Goal: Task Accomplishment & Management: Use online tool/utility

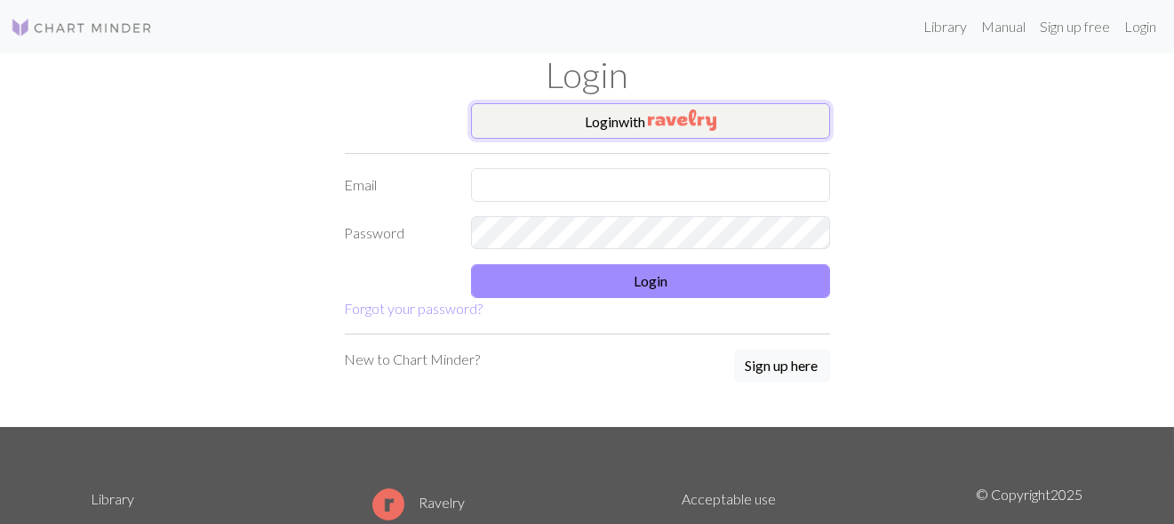
click at [629, 123] on button "Login with" at bounding box center [650, 121] width 359 height 36
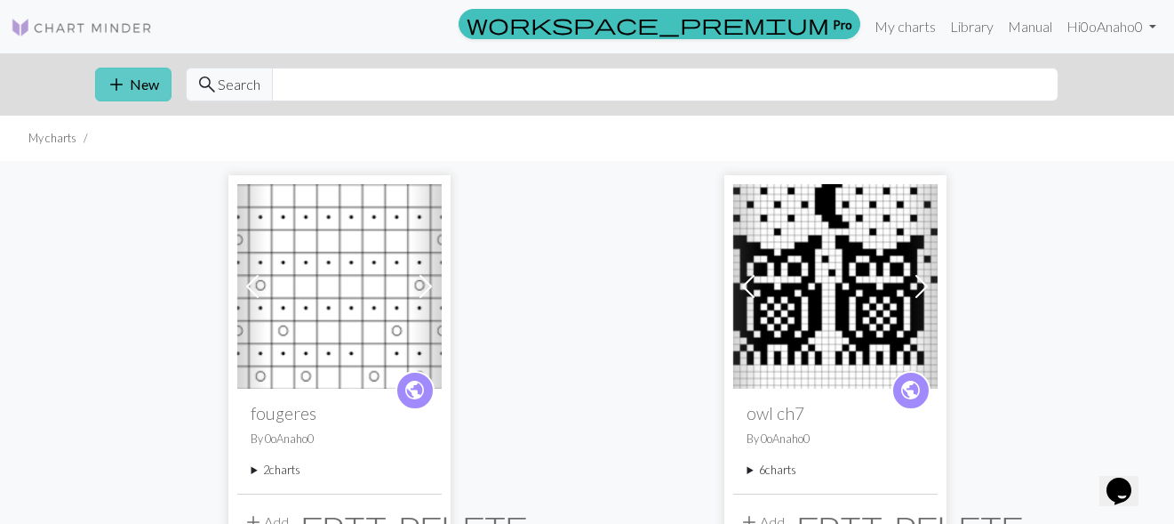
click at [122, 77] on span "add" at bounding box center [117, 84] width 21 height 25
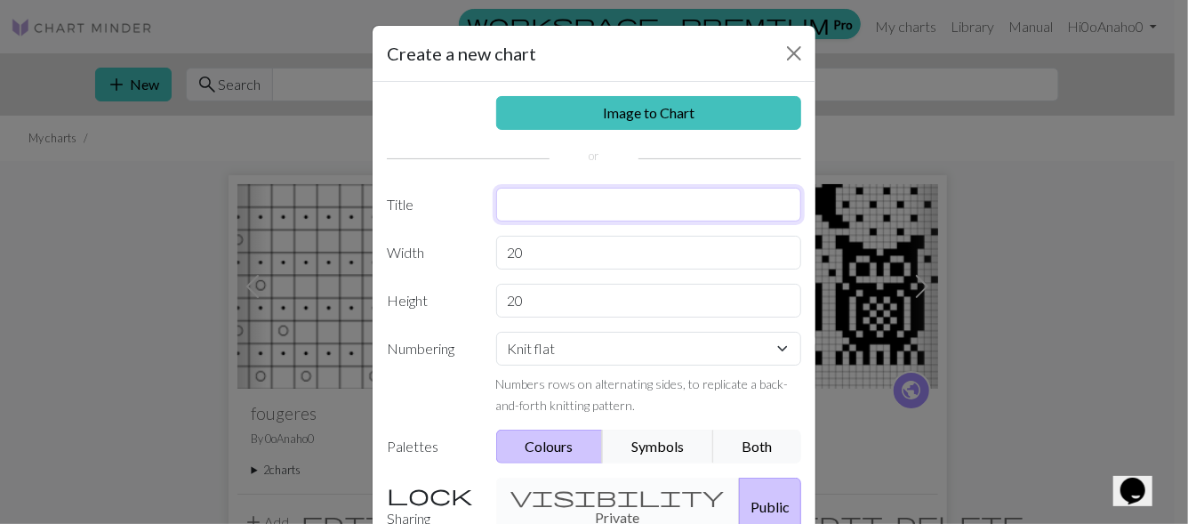
click at [600, 211] on input "text" at bounding box center [649, 205] width 306 height 34
drag, startPoint x: 550, startPoint y: 207, endPoint x: 533, endPoint y: 203, distance: 18.3
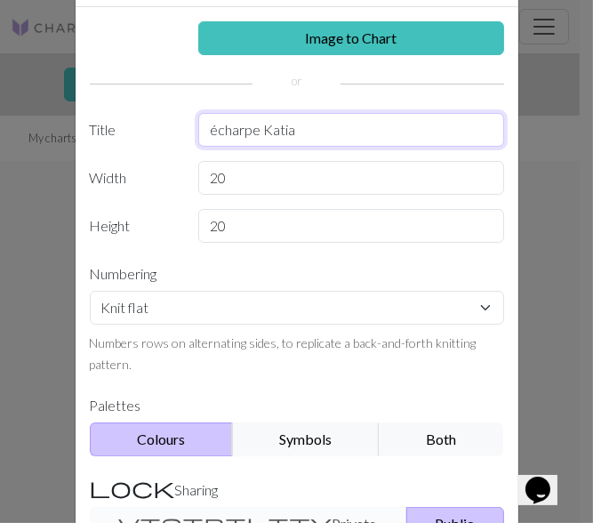
scroll to position [266, 0]
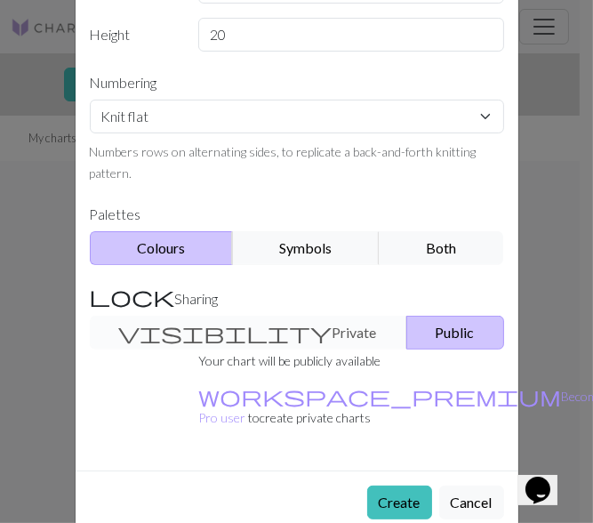
type input "écharpe Katia"
drag, startPoint x: 238, startPoint y: 35, endPoint x: 172, endPoint y: 32, distance: 65.8
click at [172, 32] on div "Height 20" at bounding box center [297, 35] width 436 height 34
click at [239, 32] on input "20" at bounding box center [351, 35] width 306 height 34
drag, startPoint x: 239, startPoint y: 32, endPoint x: 193, endPoint y: 34, distance: 46.3
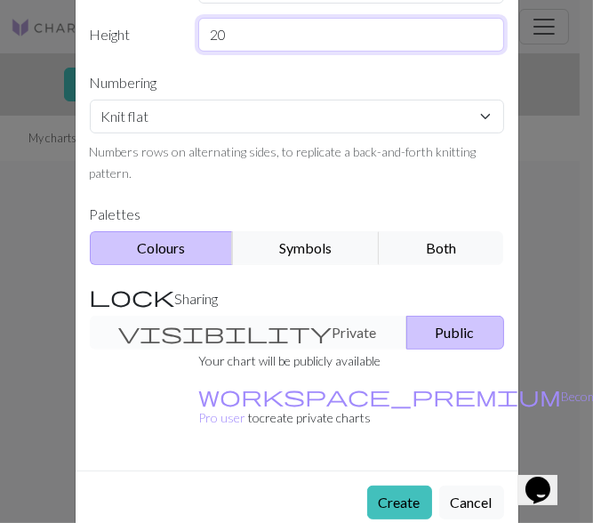
click at [198, 34] on input "20" at bounding box center [351, 35] width 306 height 34
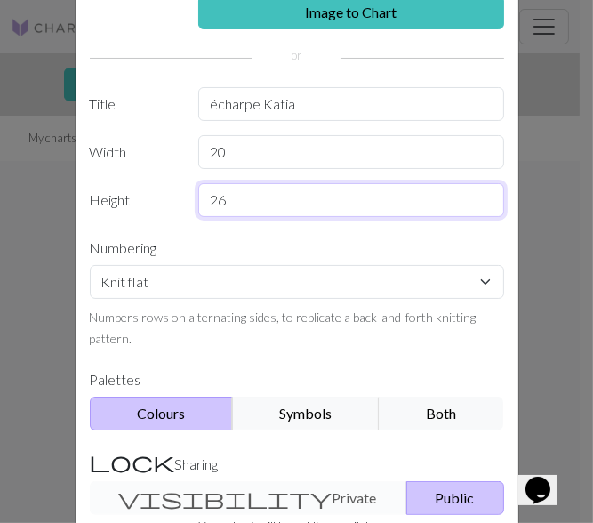
scroll to position [0, 0]
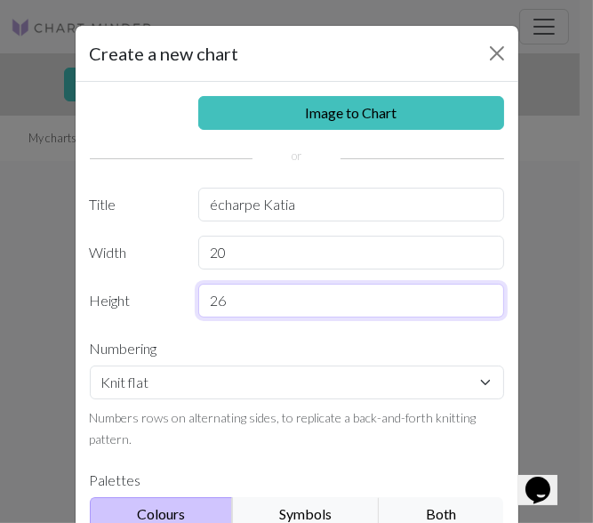
type input "26"
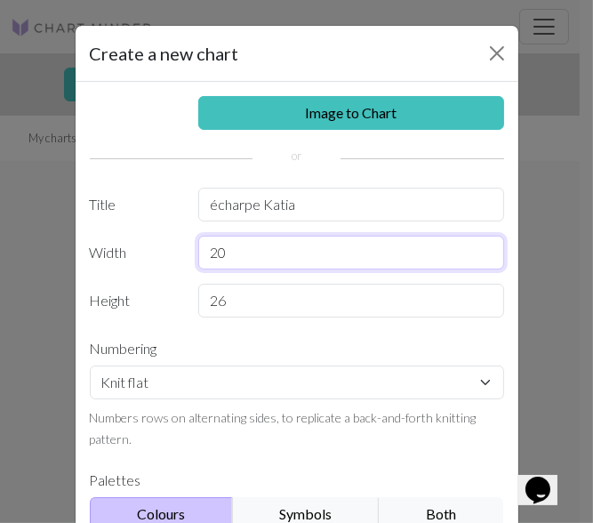
click at [239, 246] on input "20" at bounding box center [351, 253] width 306 height 34
type input "2"
type input "26"
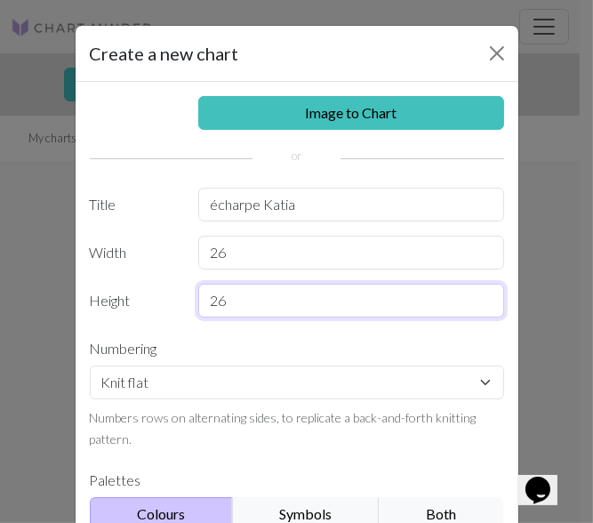
drag, startPoint x: 222, startPoint y: 298, endPoint x: 176, endPoint y: 296, distance: 46.3
click at [176, 296] on div "Height 26" at bounding box center [297, 301] width 436 height 34
type input "1"
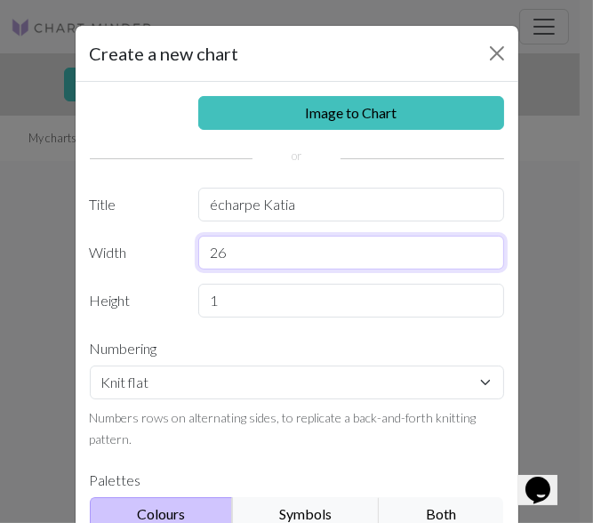
drag, startPoint x: 220, startPoint y: 252, endPoint x: 160, endPoint y: 252, distance: 60.5
click at [160, 252] on div "Width 26" at bounding box center [297, 253] width 436 height 34
type input "52"
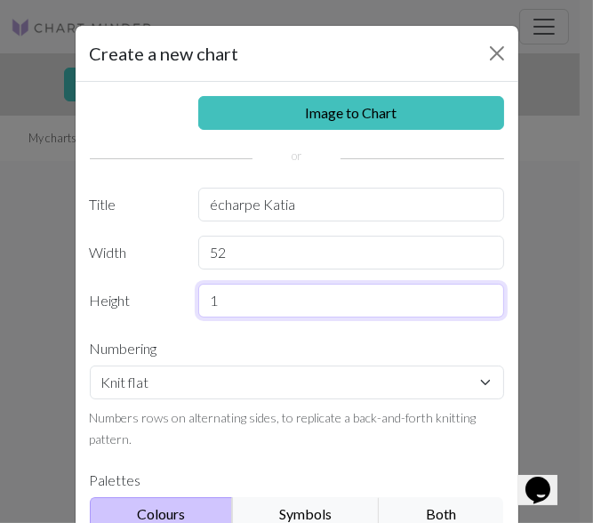
click at [277, 296] on input "1" at bounding box center [351, 301] width 306 height 34
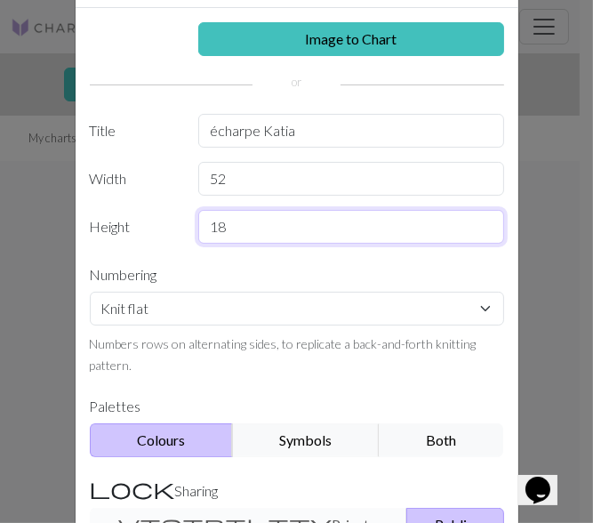
scroll to position [178, 0]
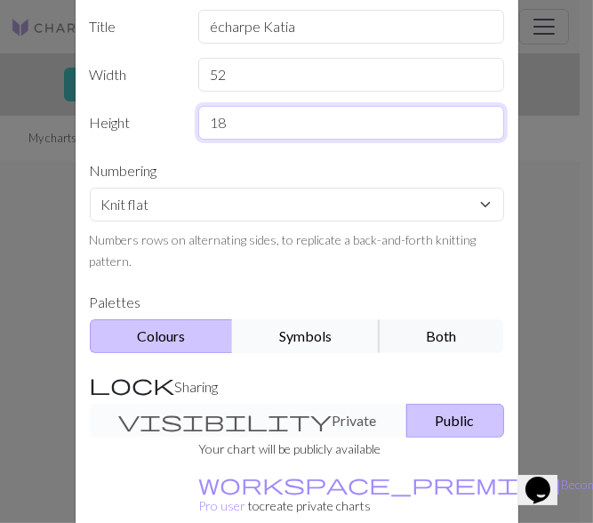
type input "18"
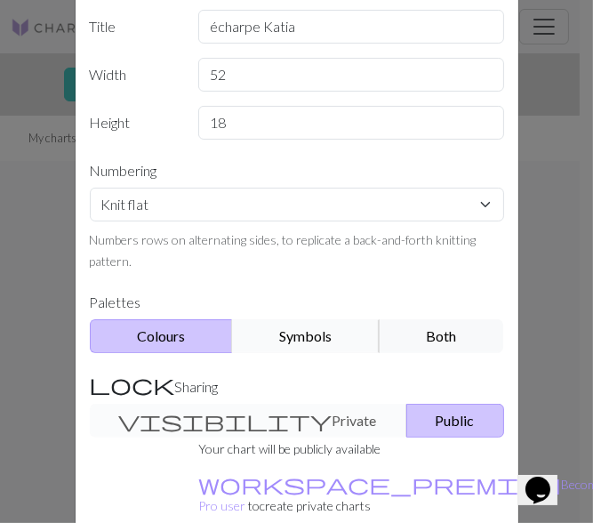
click at [261, 335] on button "Symbols" at bounding box center [306, 336] width 148 height 34
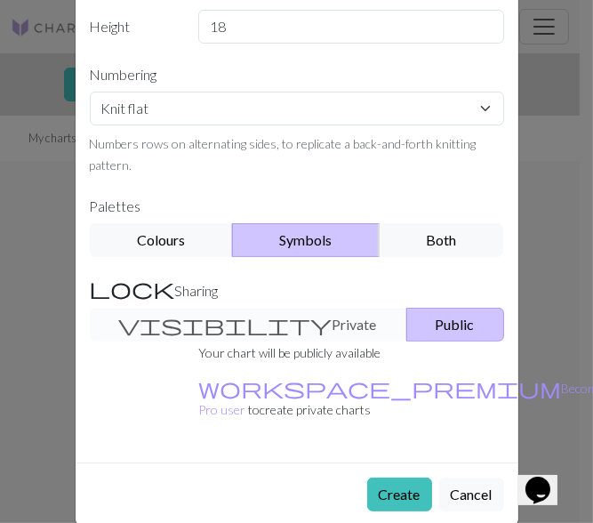
scroll to position [276, 0]
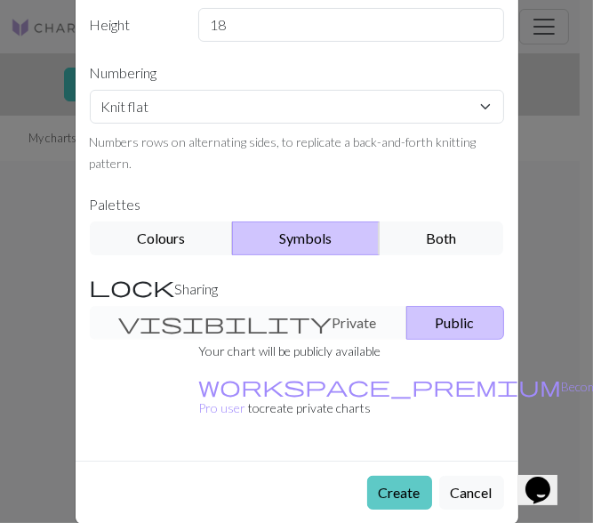
click at [384, 476] on button "Create" at bounding box center [399, 493] width 65 height 34
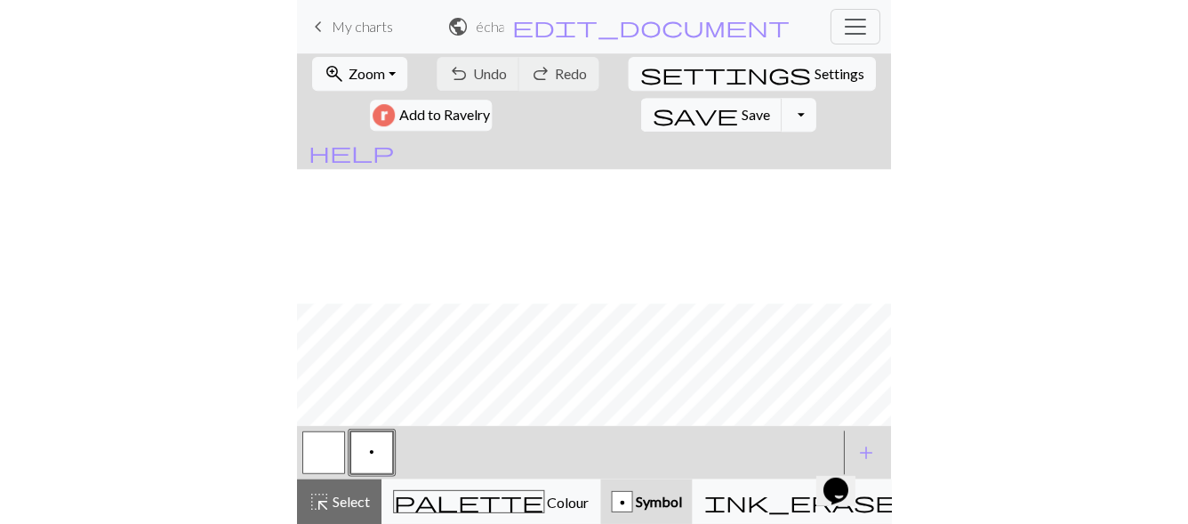
scroll to position [155, 0]
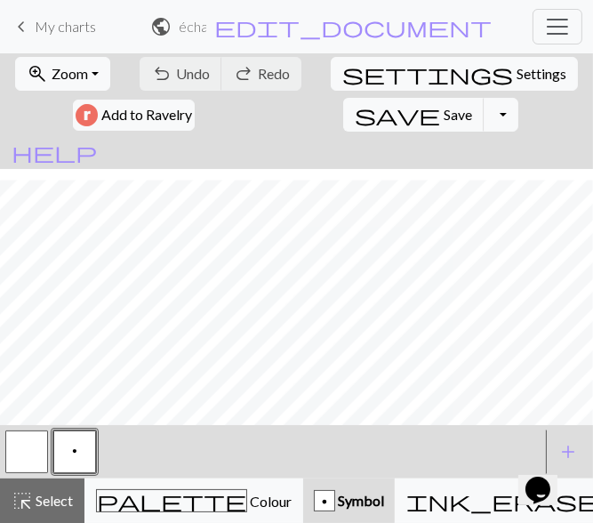
click at [36, 449] on button "button" at bounding box center [26, 451] width 43 height 43
click at [314, 498] on div "button" at bounding box center [324, 500] width 21 height 21
click at [335, 504] on span "Symbol" at bounding box center [359, 500] width 49 height 17
click at [129, 457] on div "p" at bounding box center [272, 452] width 538 height 48
click at [89, 463] on button "p" at bounding box center [74, 451] width 43 height 43
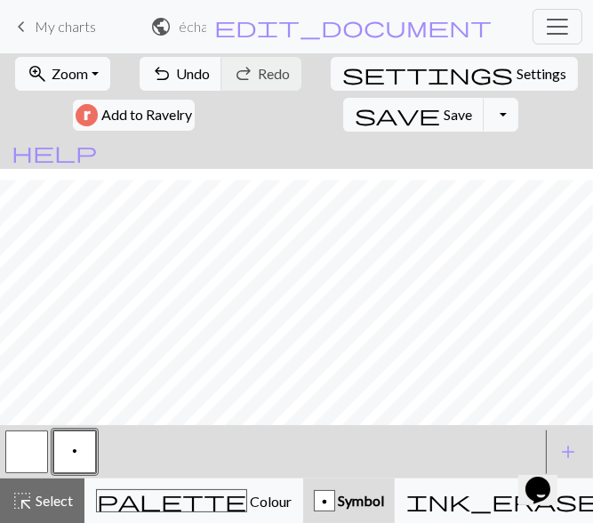
click at [335, 508] on span "Symbol" at bounding box center [359, 500] width 49 height 17
click at [314, 498] on div "p Symbol" at bounding box center [349, 500] width 70 height 21
click at [335, 501] on span "Symbol" at bounding box center [359, 500] width 49 height 17
click at [557, 448] on span "add" at bounding box center [567, 451] width 21 height 25
click at [140, 446] on button "button" at bounding box center [122, 451] width 43 height 43
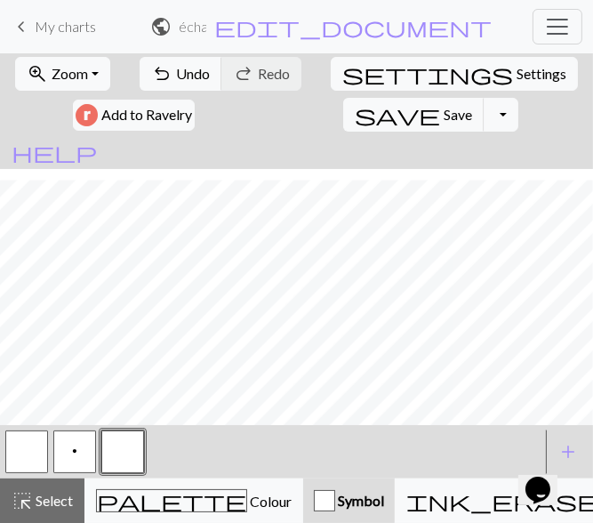
click at [335, 506] on span "Symbol" at bounding box center [359, 500] width 49 height 17
click at [562, 449] on span "add" at bounding box center [567, 451] width 21 height 25
drag, startPoint x: 115, startPoint y: 461, endPoint x: 397, endPoint y: 449, distance: 282.1
click at [395, 451] on div "p" at bounding box center [272, 452] width 538 height 48
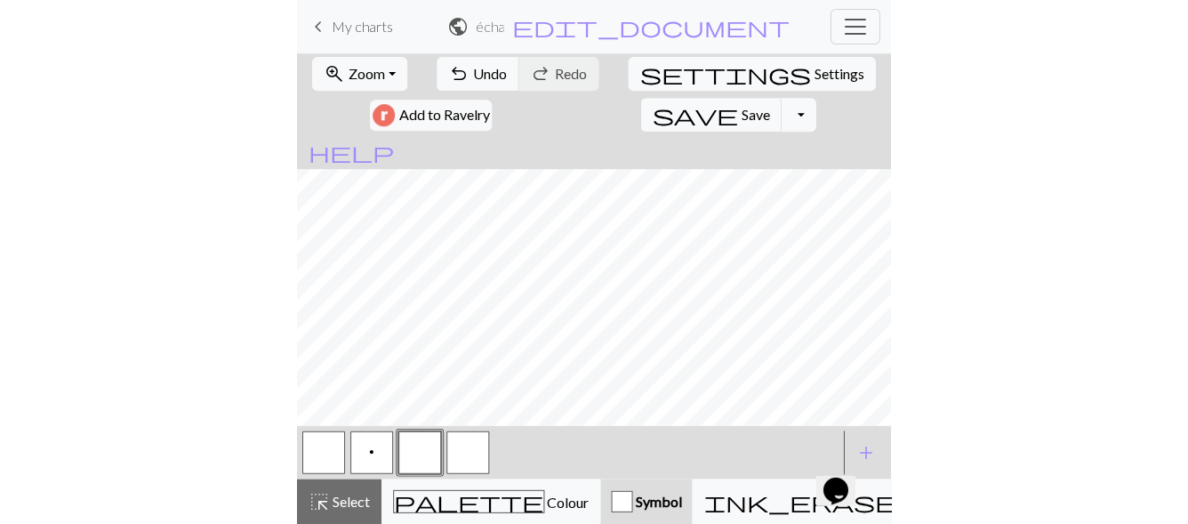
scroll to position [81, 0]
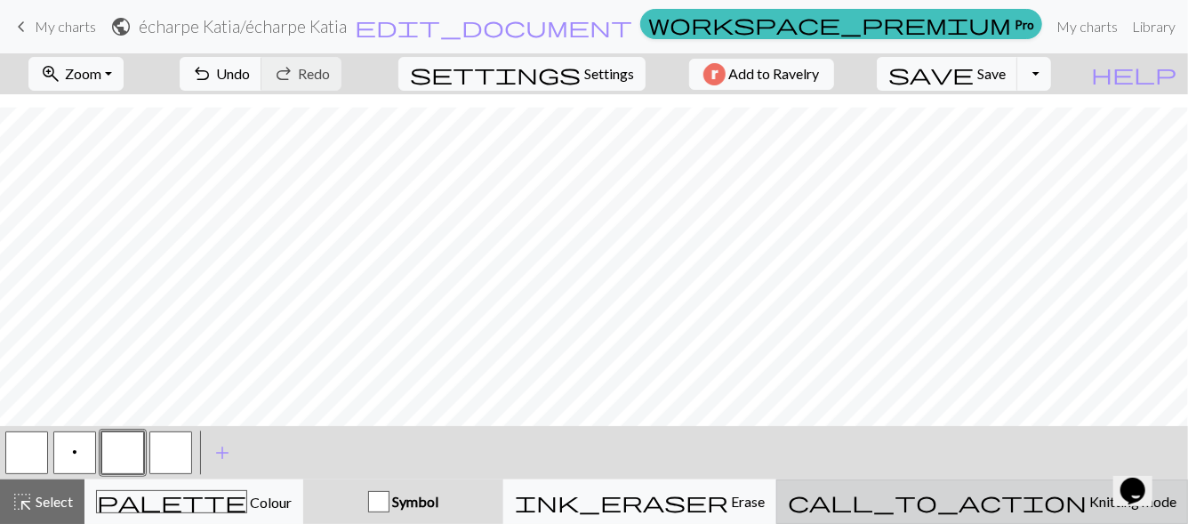
click at [1086, 505] on span "Knitting mode" at bounding box center [1131, 501] width 90 height 17
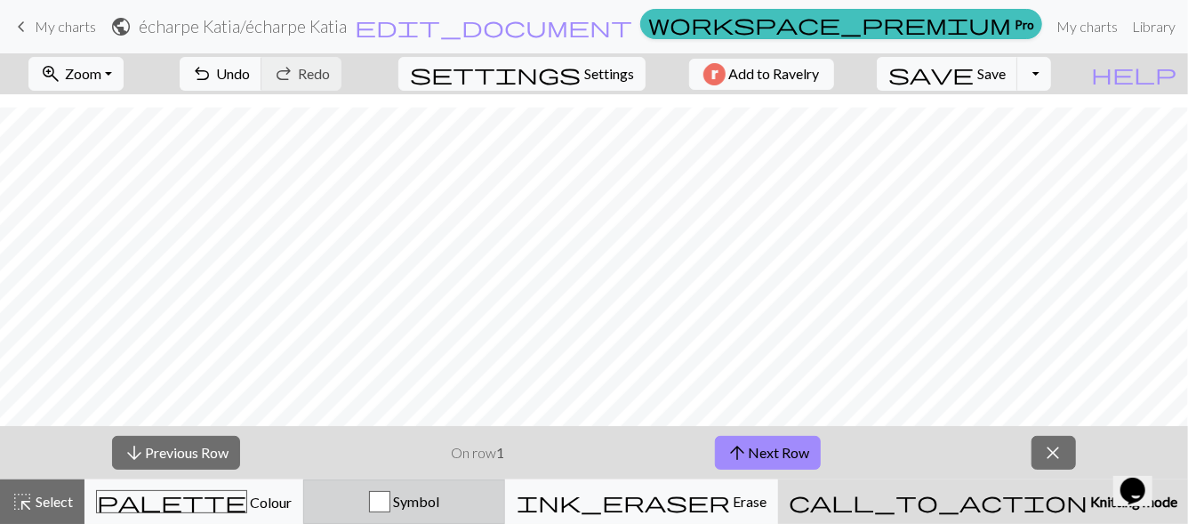
click at [439, 500] on span "Symbol" at bounding box center [414, 501] width 49 height 17
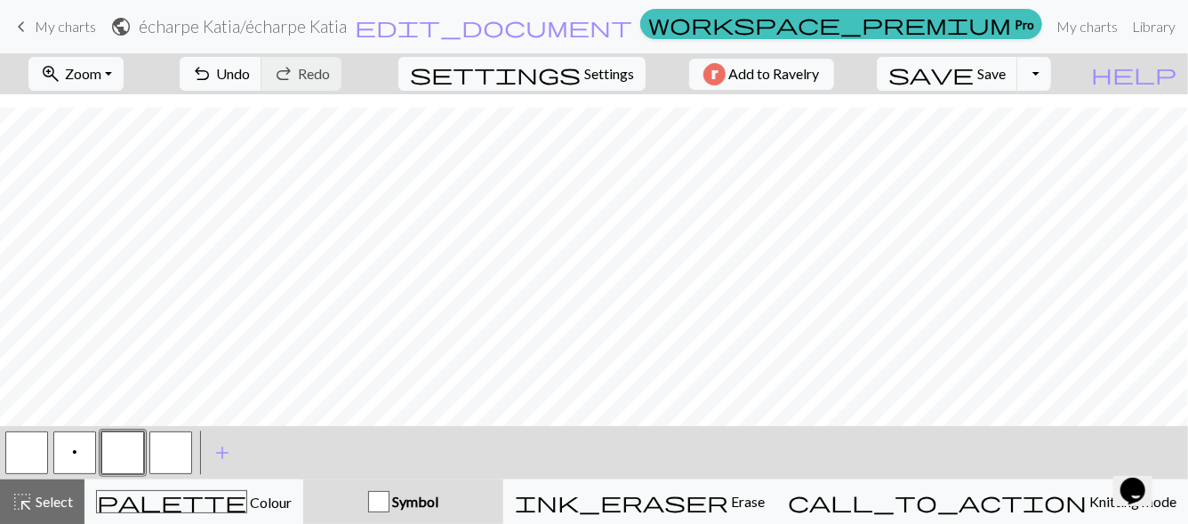
drag, startPoint x: 520, startPoint y: 500, endPoint x: 430, endPoint y: 483, distance: 91.4
click at [437, 485] on button "Symbol" at bounding box center [403, 501] width 200 height 44
click at [179, 458] on button "button" at bounding box center [170, 452] width 43 height 43
click at [181, 458] on button "button" at bounding box center [170, 452] width 43 height 43
click at [182, 458] on div "Edit symbol Name d f g h j k p s t F H J O P T / | 0 1 2 3 4 5 6 7 8 9 e m n G …" at bounding box center [594, 262] width 1188 height 524
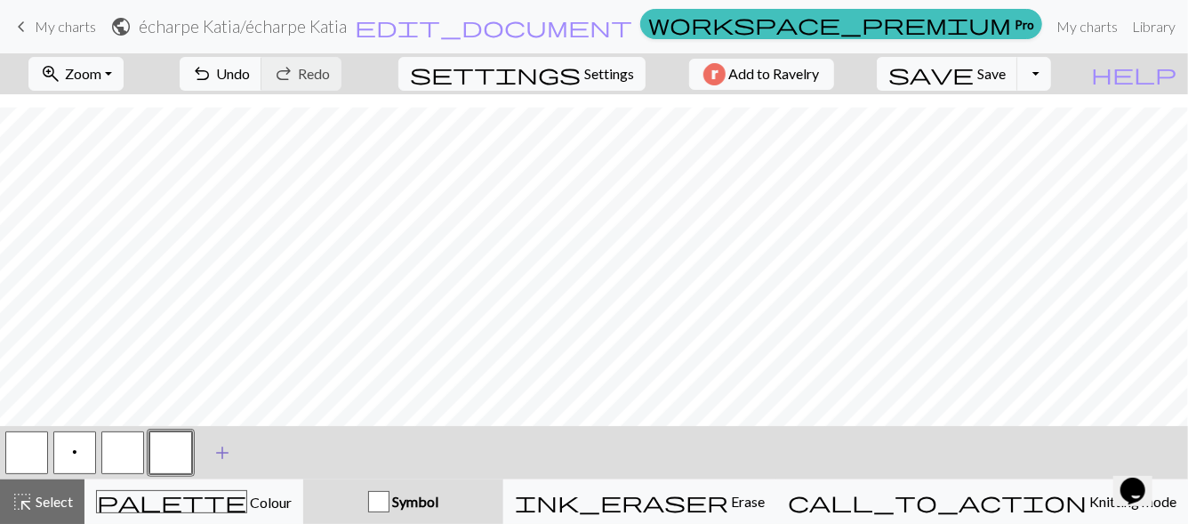
click at [230, 455] on span "add" at bounding box center [222, 452] width 21 height 25
click at [389, 503] on div "button" at bounding box center [378, 501] width 21 height 21
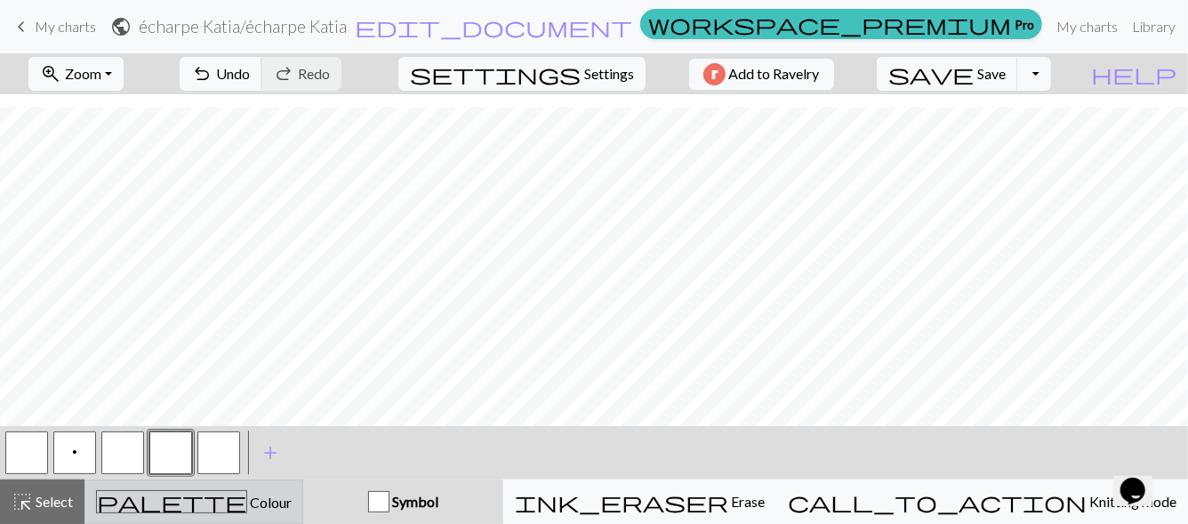
click at [292, 501] on div "palette Colour Colour" at bounding box center [194, 501] width 196 height 23
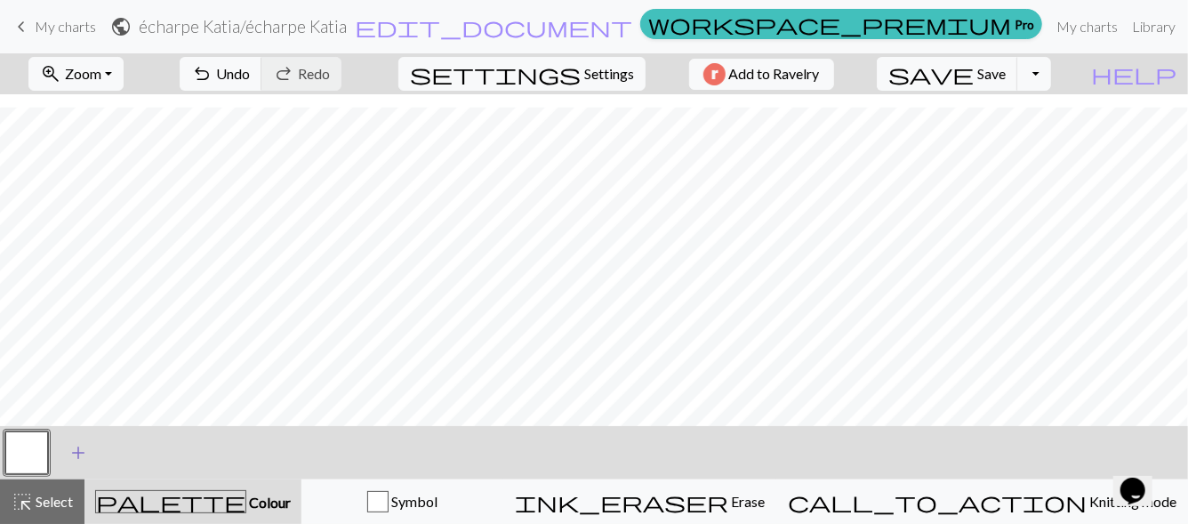
click at [75, 455] on span "add" at bounding box center [78, 452] width 21 height 25
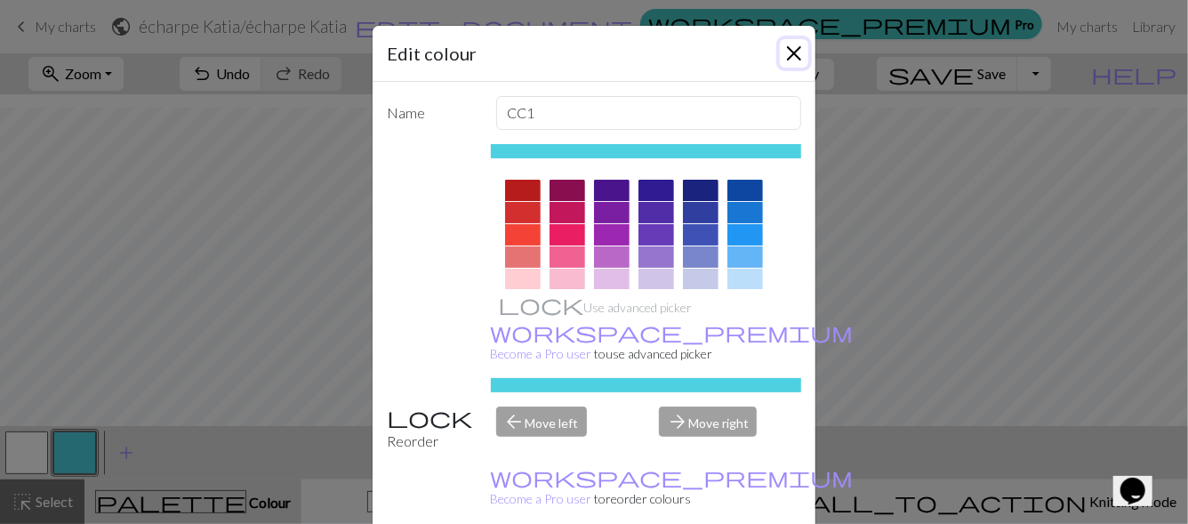
click at [788, 56] on button "Close" at bounding box center [794, 53] width 28 height 28
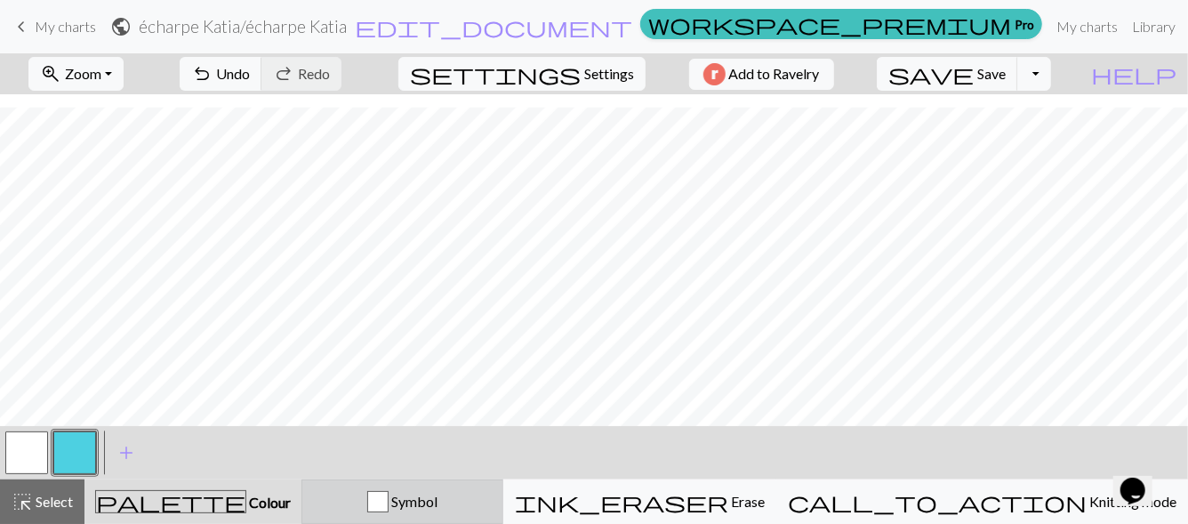
click at [492, 507] on div "Symbol" at bounding box center [402, 501] width 179 height 21
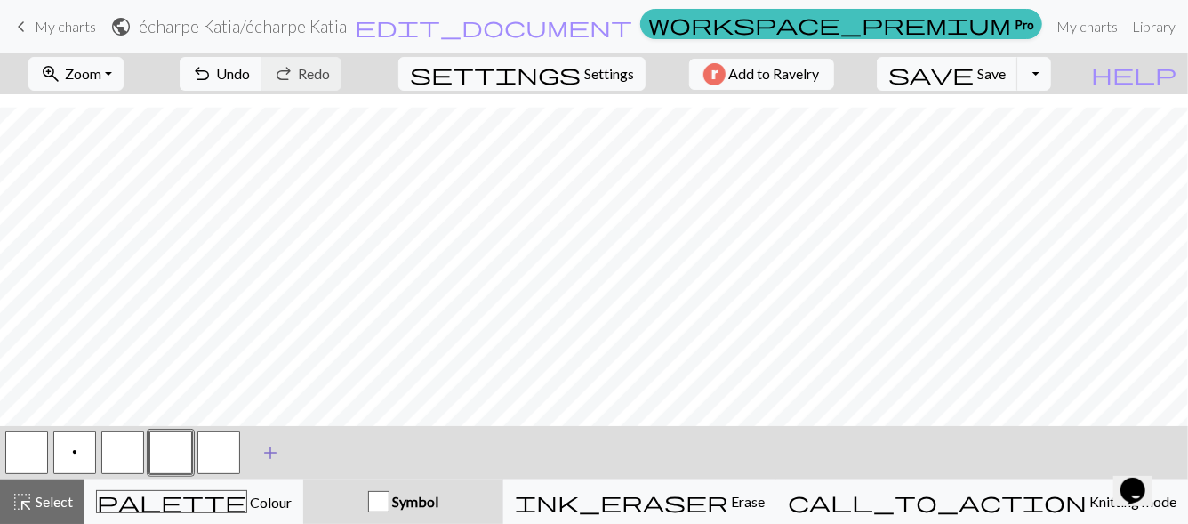
click at [252, 451] on button "add Add a symbol" at bounding box center [270, 452] width 44 height 44
click at [254, 460] on button "button" at bounding box center [266, 452] width 43 height 43
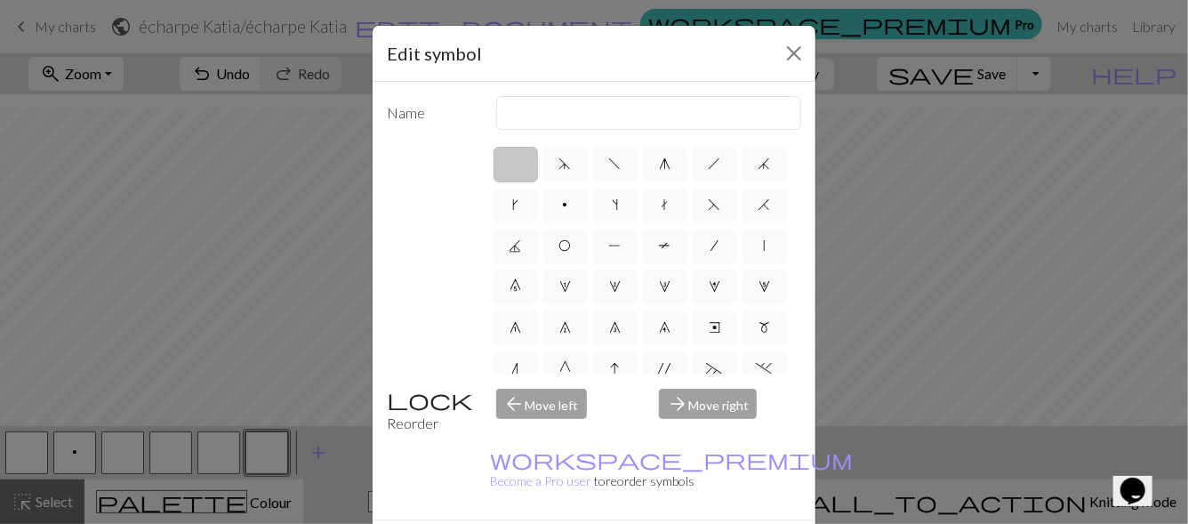
click at [130, 455] on div "Edit symbol Name d f g h j k p s t F H J O P T / | 0 1 2 3 4 5 6 7 8 9 e m n G …" at bounding box center [594, 262] width 1188 height 524
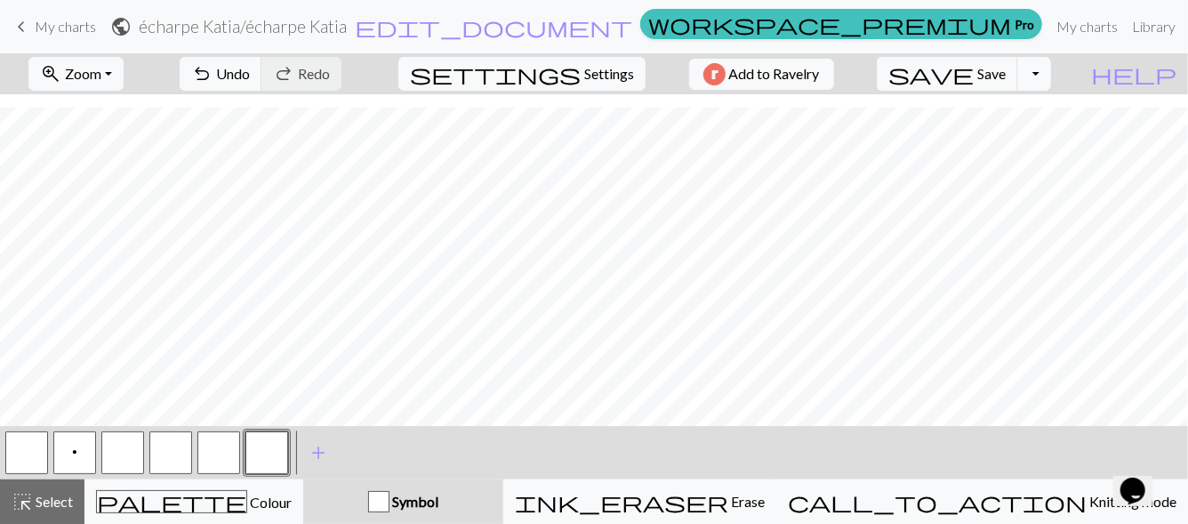
click at [128, 455] on button "button" at bounding box center [122, 452] width 43 height 43
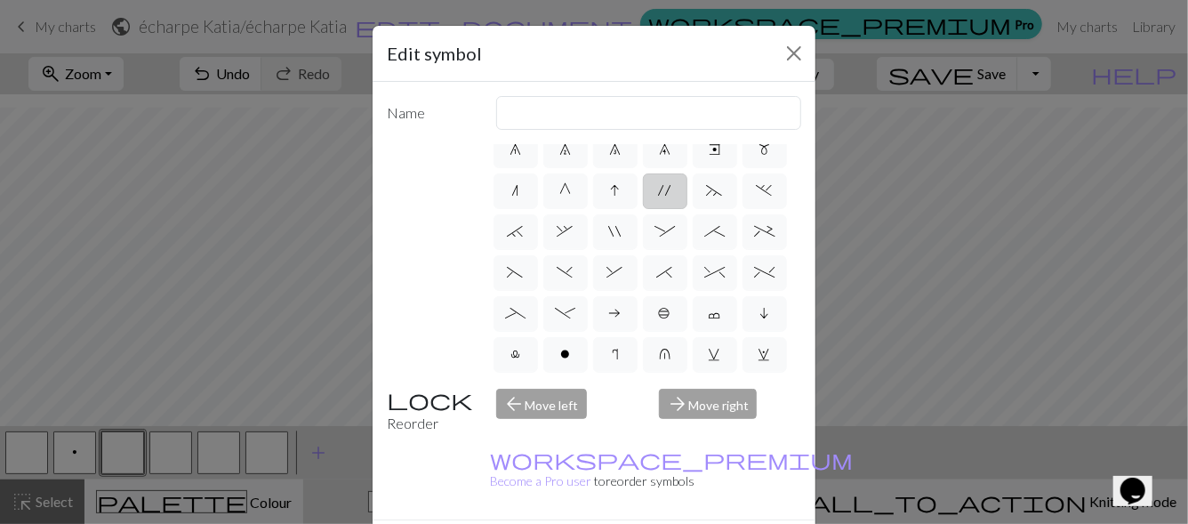
scroll to position [266, 0]
click at [641, 116] on input "text" at bounding box center [649, 113] width 306 height 34
type input "t2tog"
click at [588, 298] on label "S" at bounding box center [565, 313] width 44 height 36
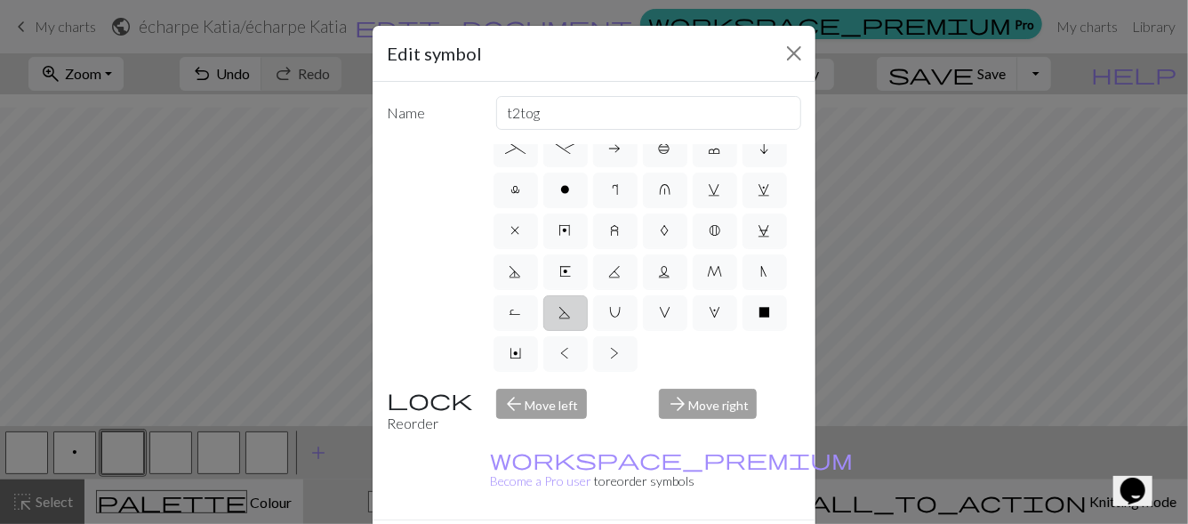
radio input "true"
type input "p2tog tbl"
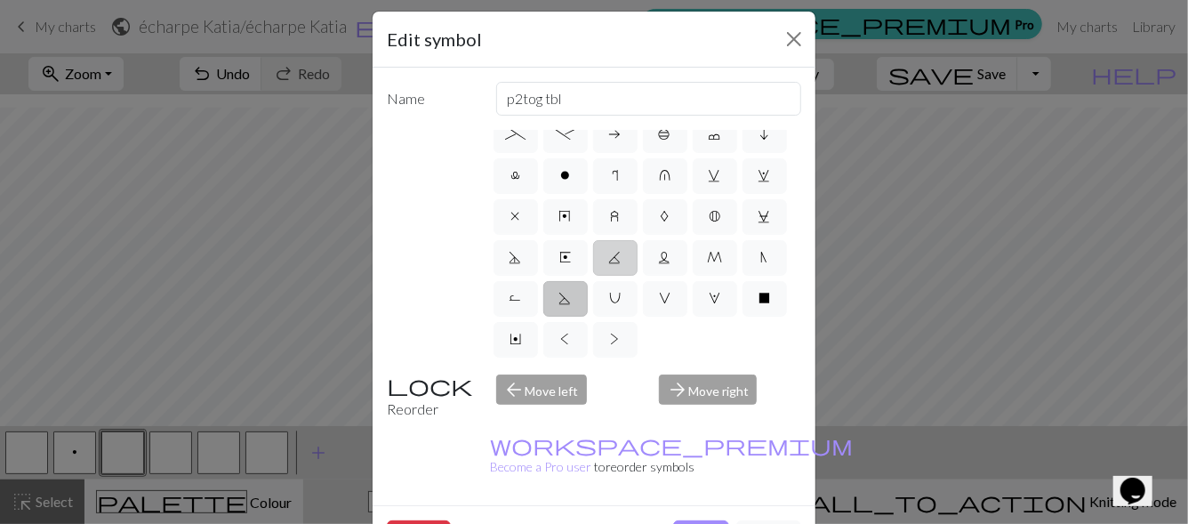
scroll to position [0, 0]
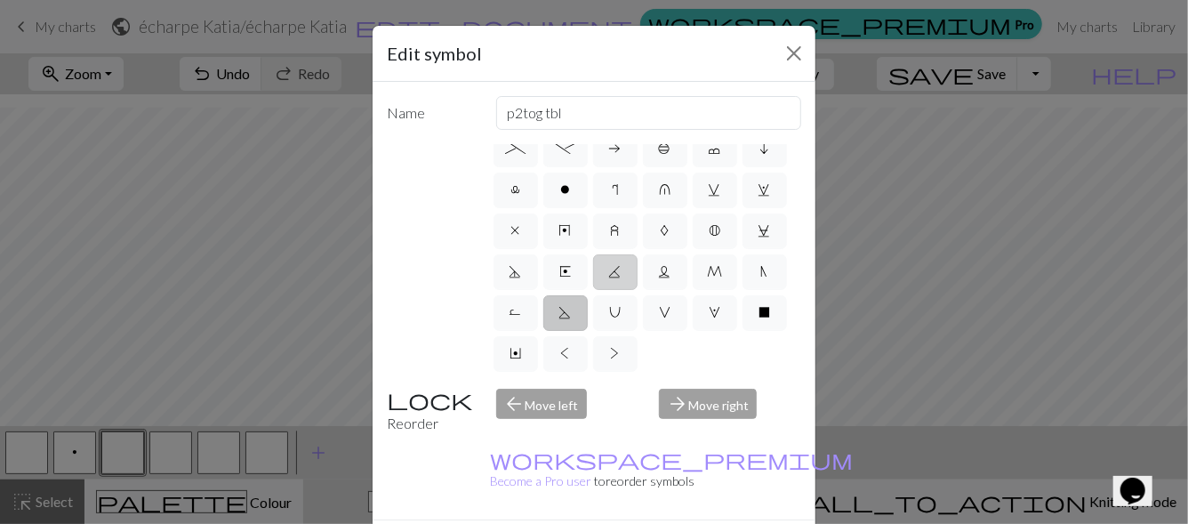
click at [637, 254] on label "K" at bounding box center [615, 272] width 44 height 36
radio input "true"
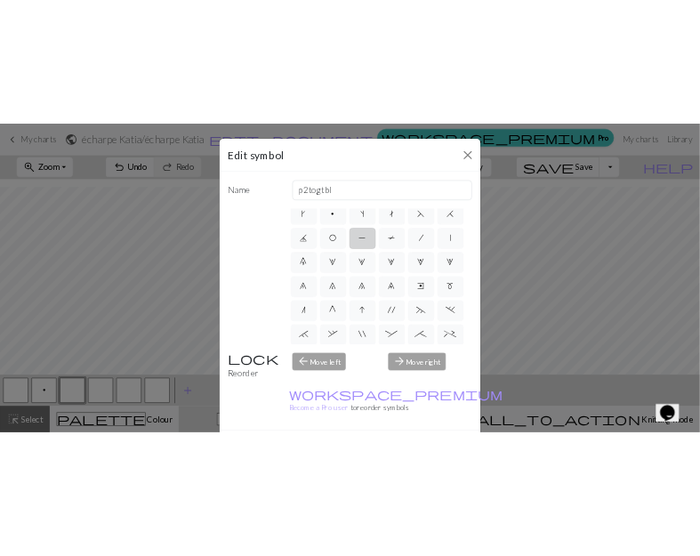
scroll to position [38, 0]
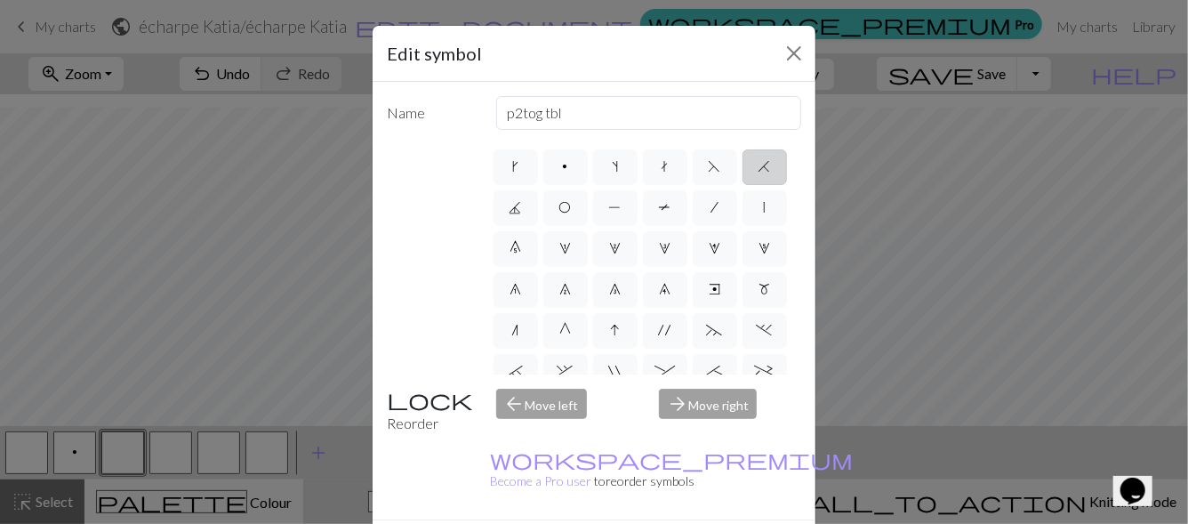
click at [742, 185] on label "H" at bounding box center [764, 167] width 44 height 36
click at [758, 205] on input "H" at bounding box center [764, 200] width 12 height 12
radio input "true"
type input "k2tog"
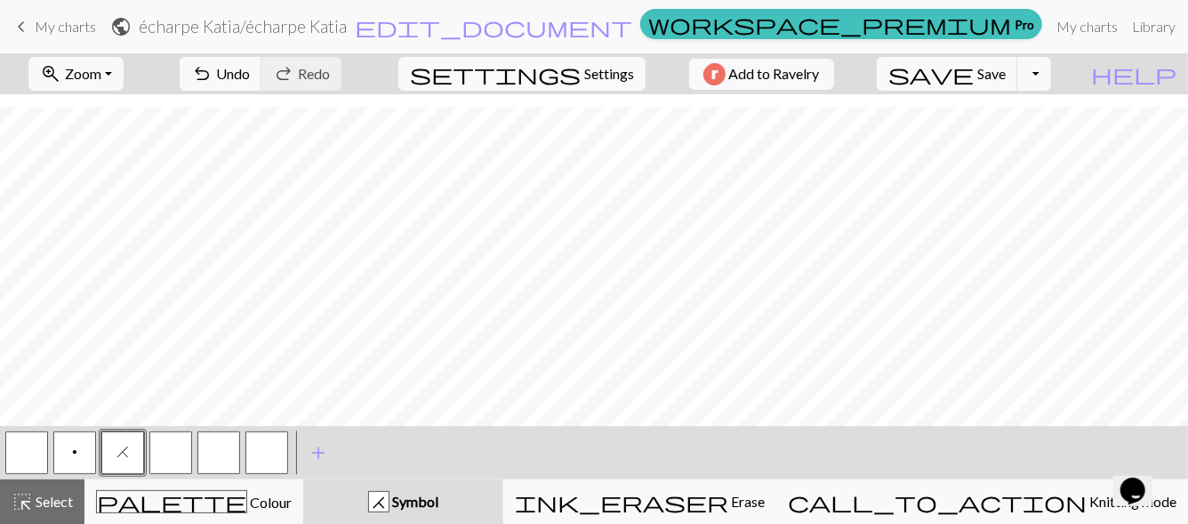
click at [121, 453] on span "H" at bounding box center [122, 452] width 12 height 14
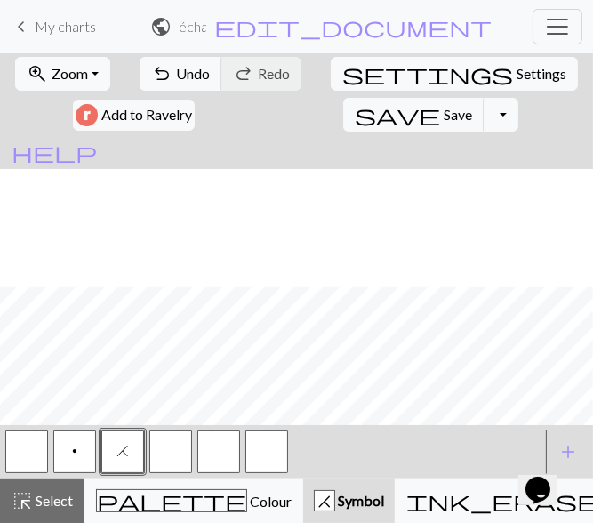
scroll to position [155, 0]
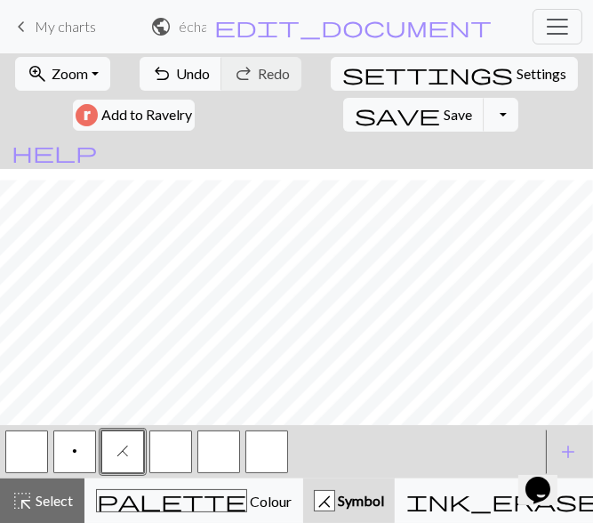
drag, startPoint x: 28, startPoint y: 453, endPoint x: 55, endPoint y: 427, distance: 37.1
click at [26, 450] on button "button" at bounding box center [26, 451] width 43 height 43
click at [14, 461] on button "button" at bounding box center [26, 451] width 43 height 43
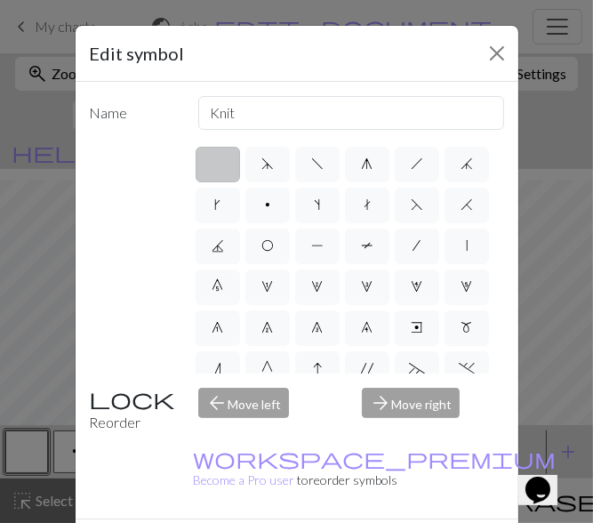
click at [211, 162] on label at bounding box center [218, 165] width 44 height 36
click at [218, 162] on input "radio" at bounding box center [224, 159] width 12 height 12
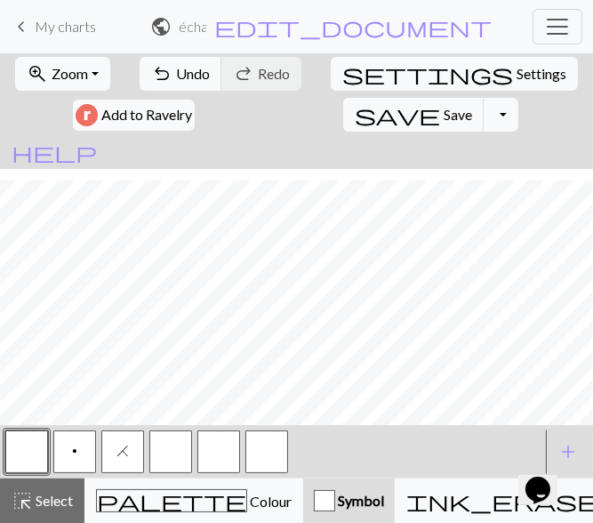
click at [166, 453] on button "button" at bounding box center [170, 451] width 43 height 43
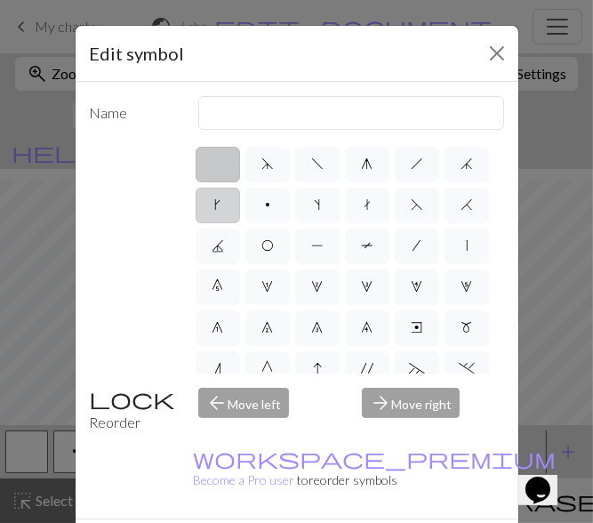
click at [240, 205] on label "k" at bounding box center [218, 206] width 44 height 36
click at [227, 205] on input "k" at bounding box center [221, 200] width 12 height 12
radio input "true"
type input "right leaning increase"
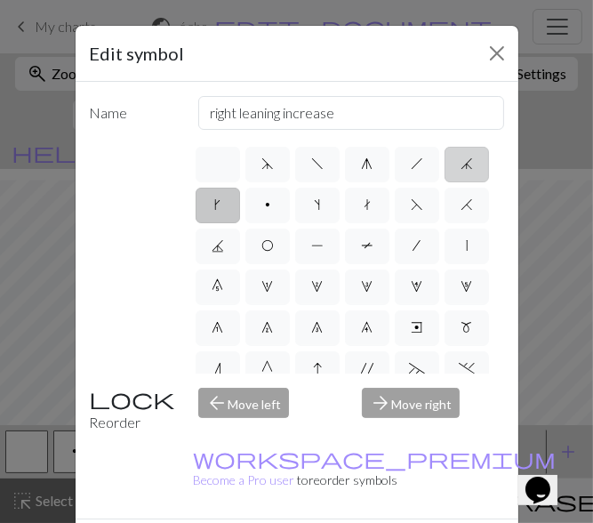
click at [461, 171] on span "j" at bounding box center [467, 163] width 12 height 14
click at [461, 164] on input "j" at bounding box center [467, 159] width 12 height 12
radio input "true"
type input "k3tog"
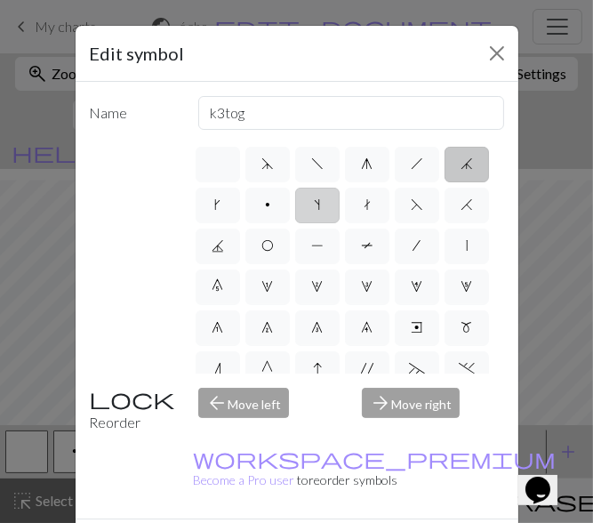
click at [340, 213] on label "s" at bounding box center [317, 206] width 44 height 36
click at [326, 205] on input "s" at bounding box center [321, 200] width 12 height 12
radio input "true"
type input "increase one left leaning"
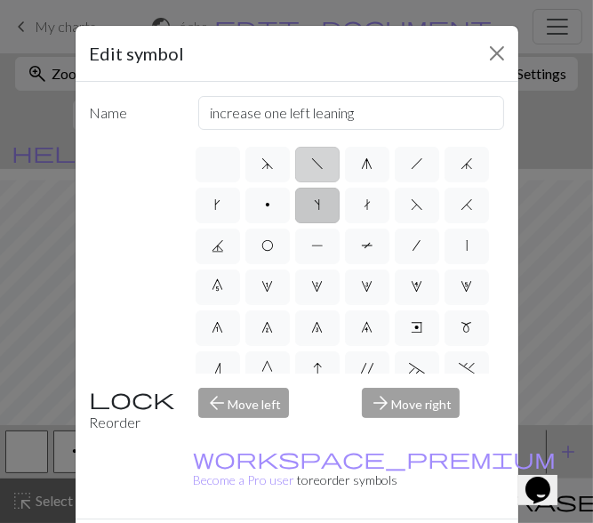
click at [311, 168] on span "f" at bounding box center [317, 163] width 12 height 14
click at [311, 164] on input "f" at bounding box center [317, 159] width 12 height 12
radio input "true"
type input "left leaning decrease"
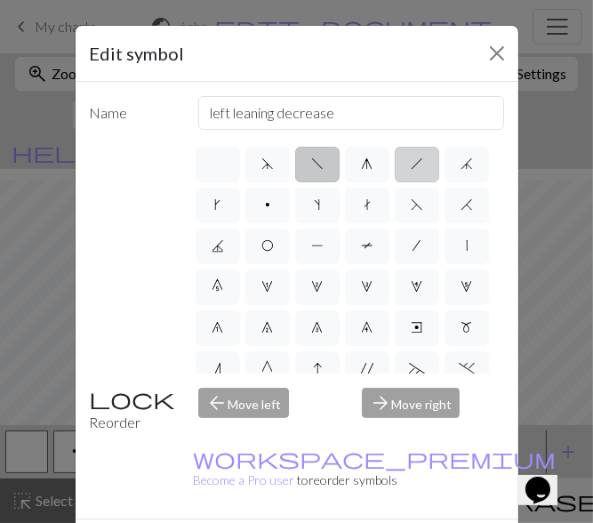
click at [414, 176] on label "h" at bounding box center [417, 165] width 44 height 36
click at [414, 164] on input "h" at bounding box center [417, 159] width 12 height 12
radio input "true"
type input "right leaning decrease"
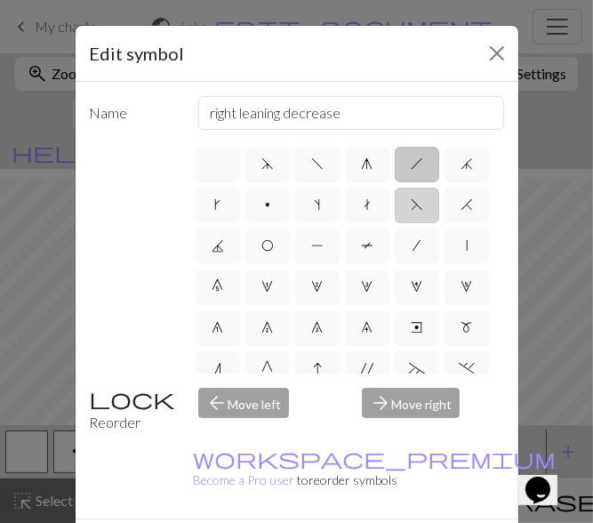
click at [395, 223] on label "F" at bounding box center [417, 206] width 44 height 36
click at [411, 205] on input "F" at bounding box center [417, 200] width 12 height 12
radio input "true"
type input "ssk"
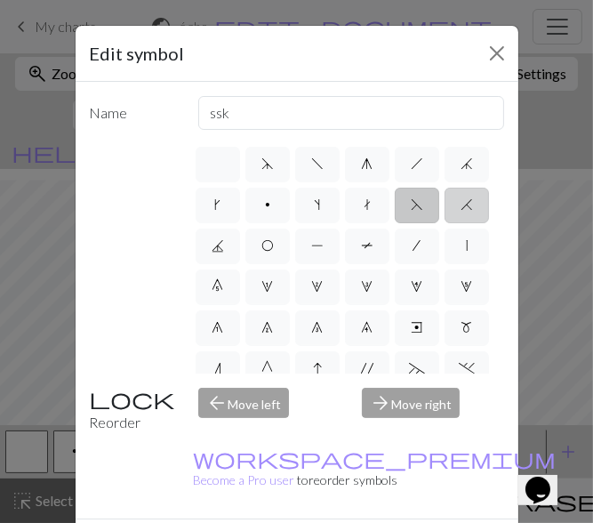
click at [445, 223] on label "H" at bounding box center [467, 206] width 44 height 36
click at [461, 205] on input "H" at bounding box center [467, 200] width 12 height 12
radio input "true"
type input "k2tog"
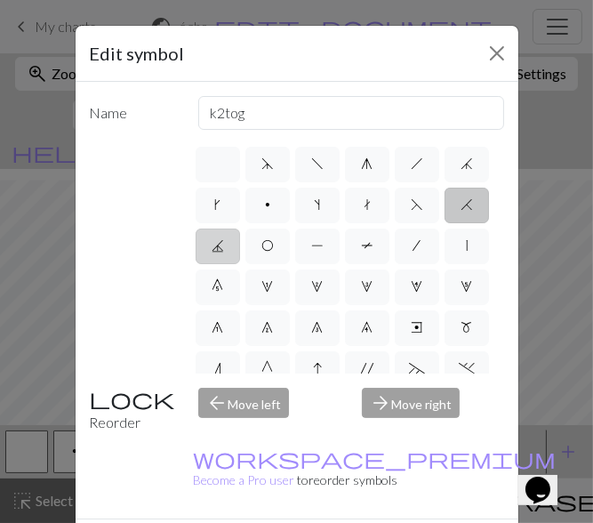
click at [240, 253] on label "J" at bounding box center [218, 246] width 44 height 36
click at [223, 246] on input "J" at bounding box center [218, 241] width 12 height 12
radio input "true"
type input "p3tog"
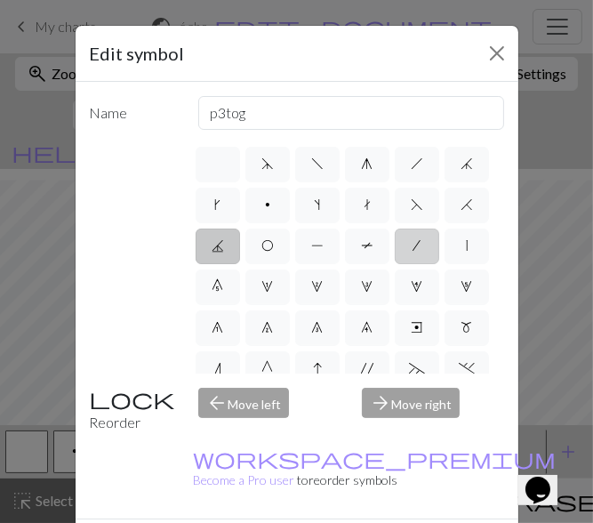
click at [395, 264] on label "/" at bounding box center [417, 246] width 44 height 36
click at [413, 246] on input "/" at bounding box center [419, 241] width 12 height 12
radio input "true"
type input "right leaning decrease"
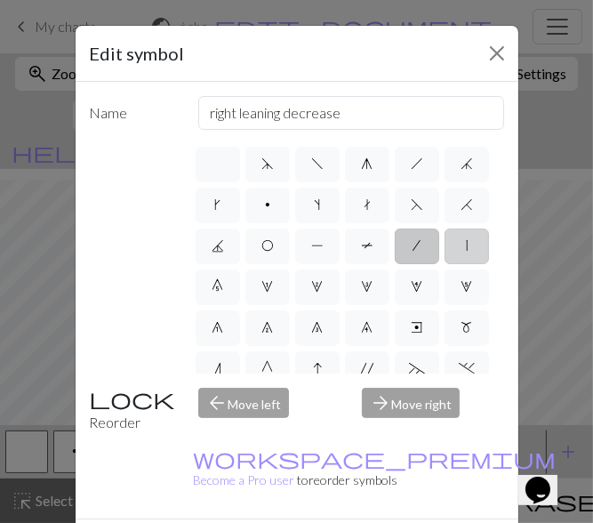
click at [445, 264] on label "|" at bounding box center [467, 246] width 44 height 36
click at [466, 246] on input "|" at bounding box center [472, 241] width 12 height 12
radio input "true"
type input "slip stitch"
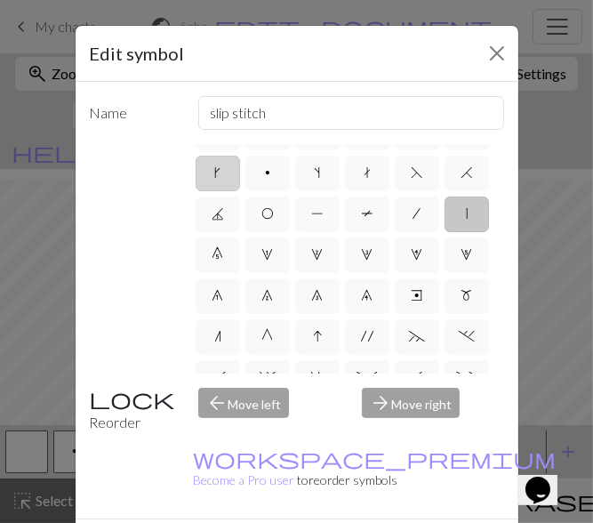
scroll to position [0, 0]
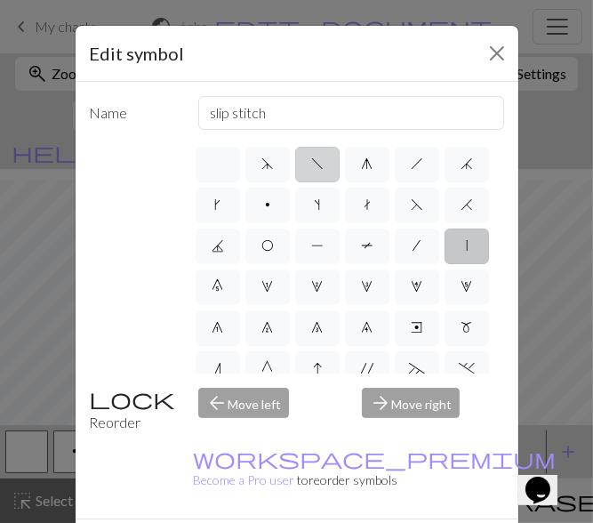
click at [302, 171] on label "f" at bounding box center [317, 165] width 44 height 36
click at [311, 164] on input "f" at bounding box center [317, 159] width 12 height 12
radio input "true"
type input "left leaning decrease"
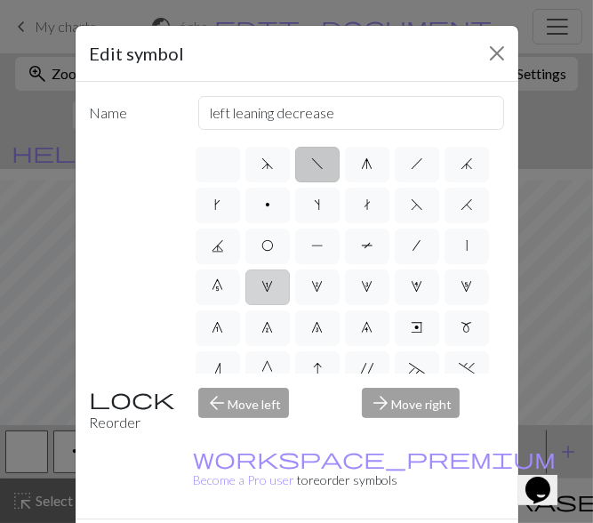
click at [274, 290] on span "1" at bounding box center [268, 286] width 12 height 14
click at [274, 287] on input "1" at bounding box center [268, 282] width 12 height 12
radio input "true"
type input "increase 1"
click at [290, 303] on label "1" at bounding box center [267, 287] width 44 height 36
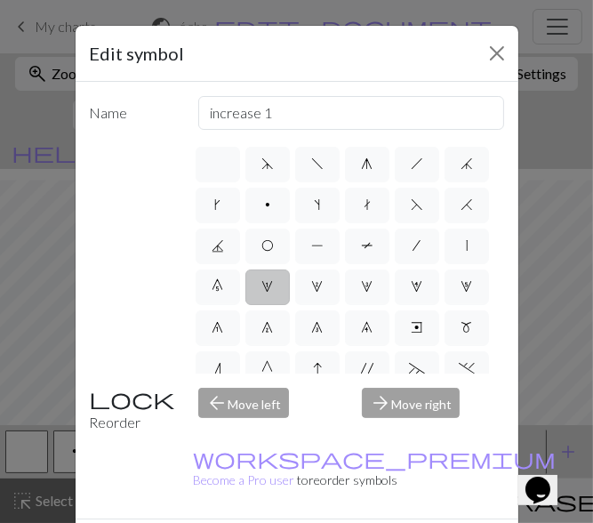
click at [274, 287] on input "1" at bounding box center [268, 282] width 12 height 12
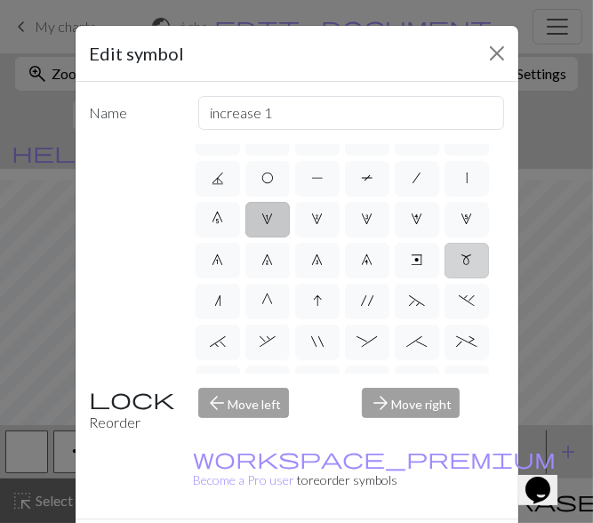
scroll to position [89, 0]
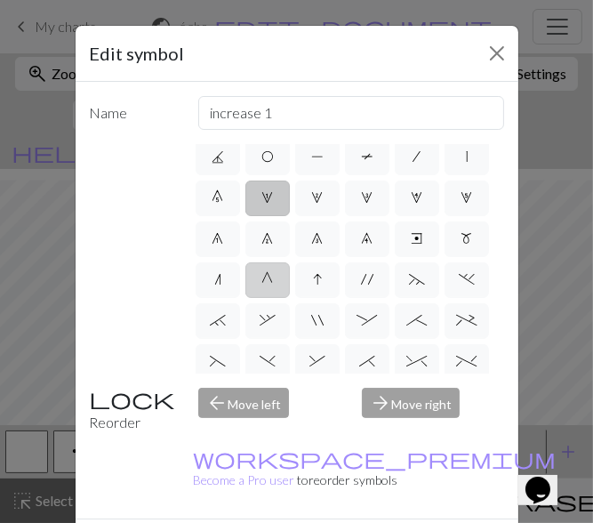
click at [267, 298] on label "G" at bounding box center [267, 280] width 44 height 36
click at [267, 357] on input "G" at bounding box center [268, 363] width 12 height 12
radio input "true"
type input "psso"
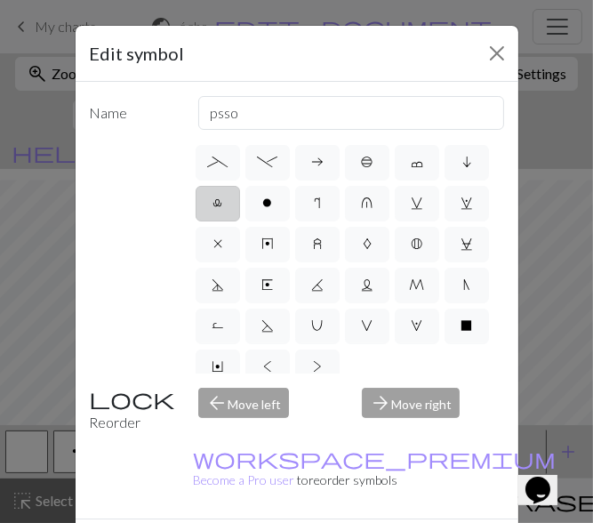
scroll to position [356, 0]
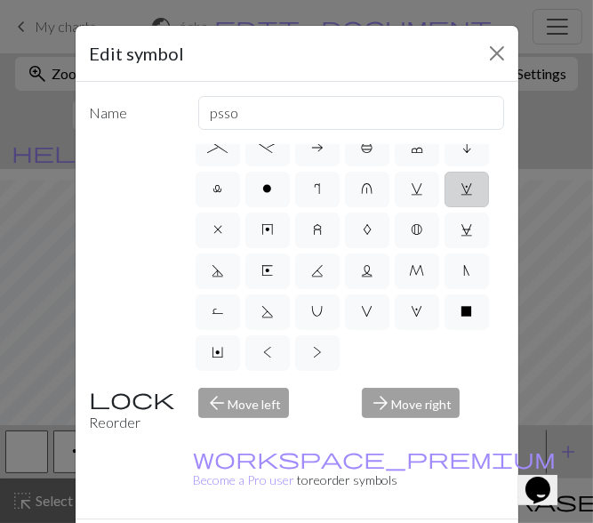
click at [445, 207] on label "w" at bounding box center [467, 190] width 44 height 36
click at [461, 521] on input "w" at bounding box center [467, 527] width 12 height 12
radio input "true"
type input "p1, yo, p1"
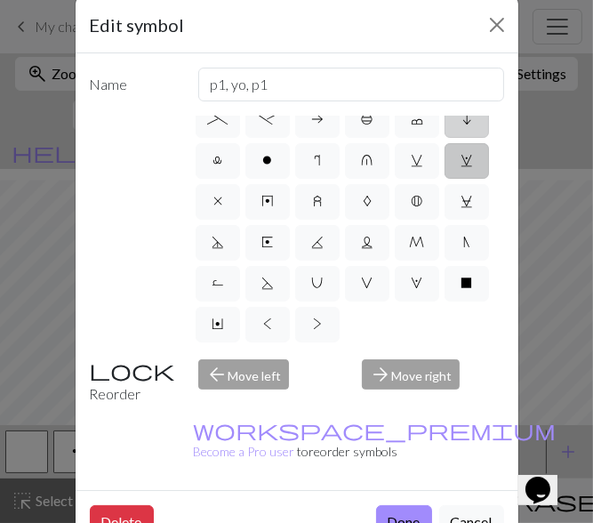
scroll to position [445, 0]
click at [362, 290] on span "V" at bounding box center [368, 283] width 12 height 14
radio input "true"
type input "sl1 purlwise"
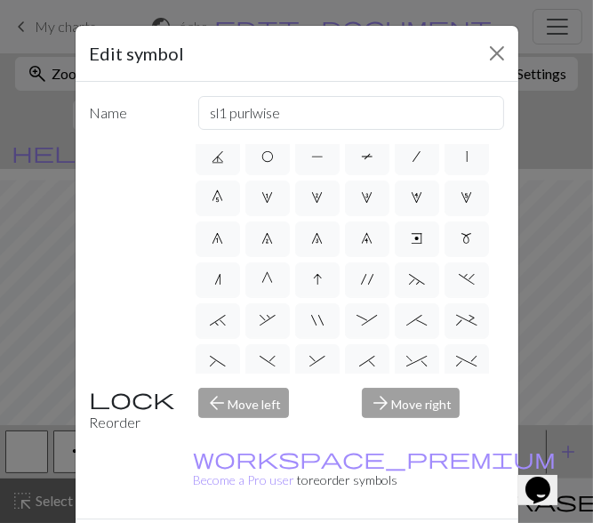
scroll to position [0, 0]
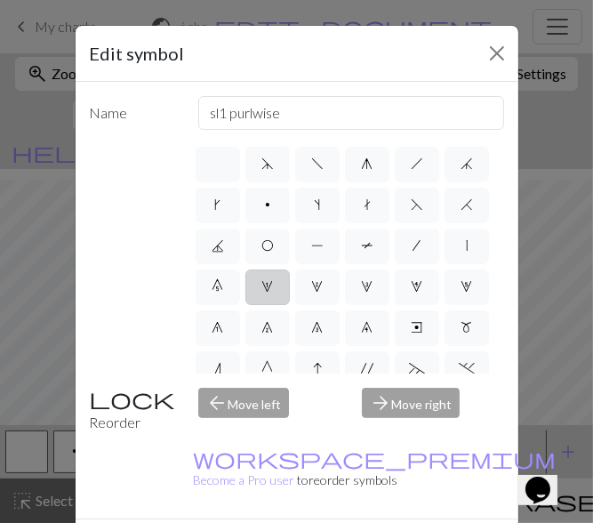
click at [290, 295] on label "1" at bounding box center [267, 287] width 44 height 36
click at [274, 287] on input "1" at bounding box center [268, 282] width 12 height 12
radio input "true"
type input "increase 1"
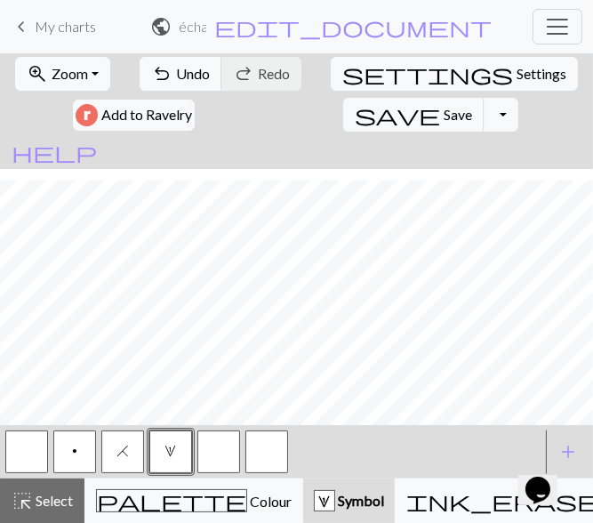
click at [80, 447] on button "p" at bounding box center [74, 451] width 43 height 43
click at [68, 448] on button "p" at bounding box center [74, 451] width 43 height 43
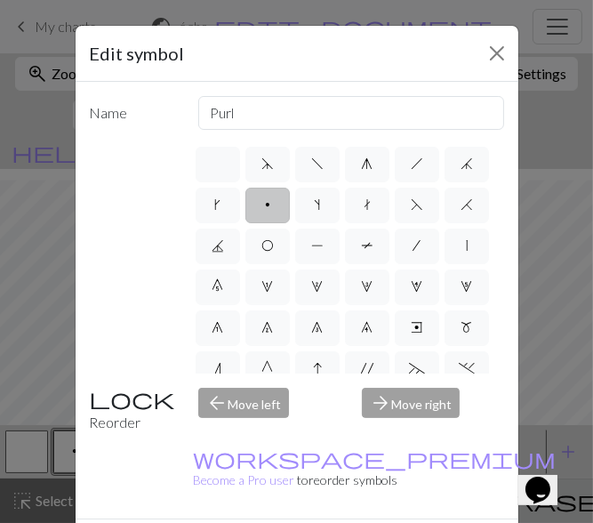
drag, startPoint x: 402, startPoint y: 506, endPoint x: 394, endPoint y: 498, distance: 11.3
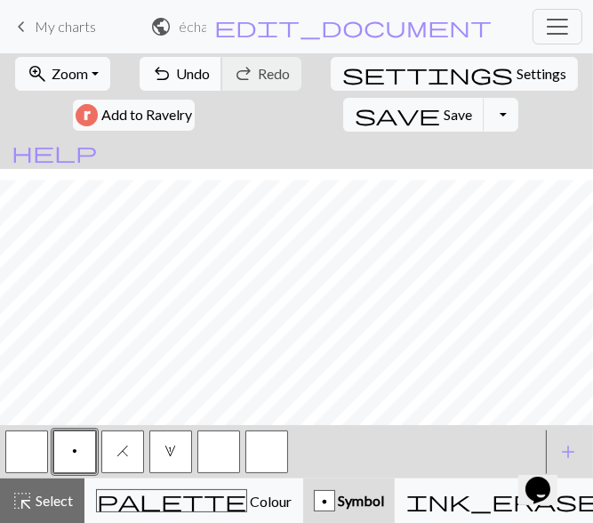
click at [189, 71] on span "Undo" at bounding box center [193, 73] width 34 height 17
click at [335, 500] on span "Symbol" at bounding box center [359, 500] width 49 height 17
click at [224, 452] on button "button" at bounding box center [218, 451] width 43 height 43
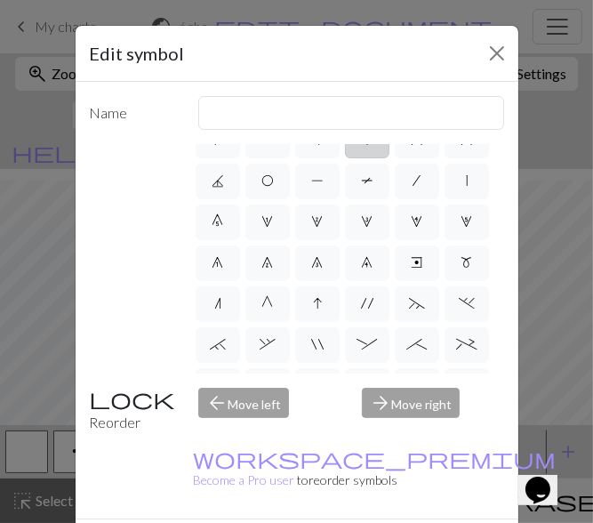
scroll to position [89, 0]
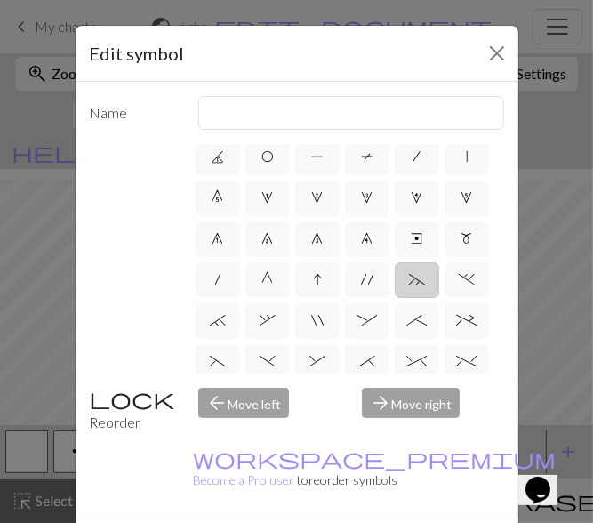
click at [408, 298] on label "~" at bounding box center [417, 280] width 44 height 36
click at [409, 357] on input "~" at bounding box center [415, 363] width 12 height 12
radio input "true"
type input "3+ stitch left twist"
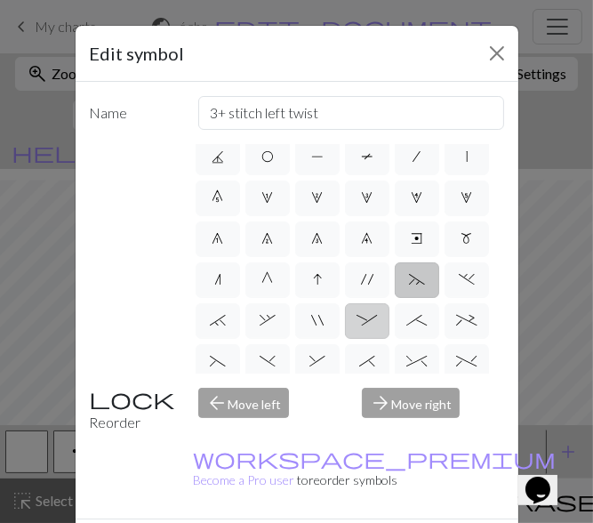
click at [378, 327] on span ":" at bounding box center [367, 320] width 20 height 14
click at [369, 398] on input ":" at bounding box center [363, 404] width 12 height 12
radio input "true"
type input "left part of 4+ stitch cable wyib"
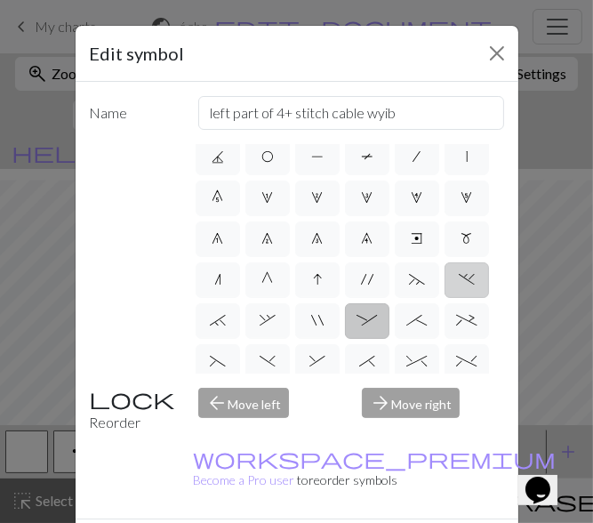
click at [445, 298] on label "." at bounding box center [467, 280] width 44 height 36
click at [459, 369] on input "." at bounding box center [465, 363] width 12 height 12
radio input "true"
type input "3+ stitch left twist"
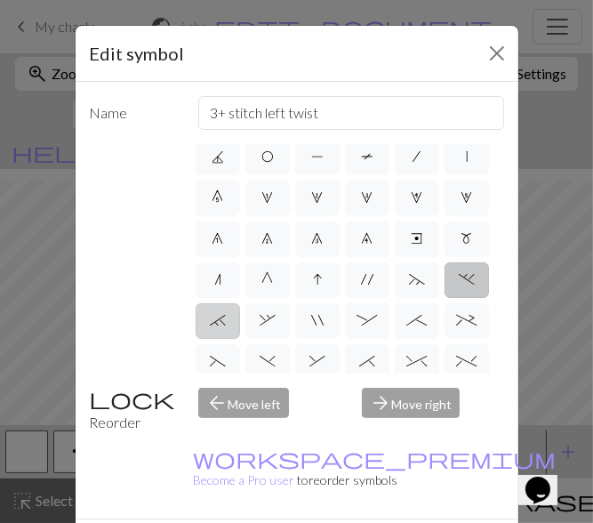
click at [240, 339] on label "`" at bounding box center [218, 321] width 44 height 36
click at [221, 398] on input "`" at bounding box center [216, 404] width 12 height 12
radio input "true"
type input "3+ stitch right twist"
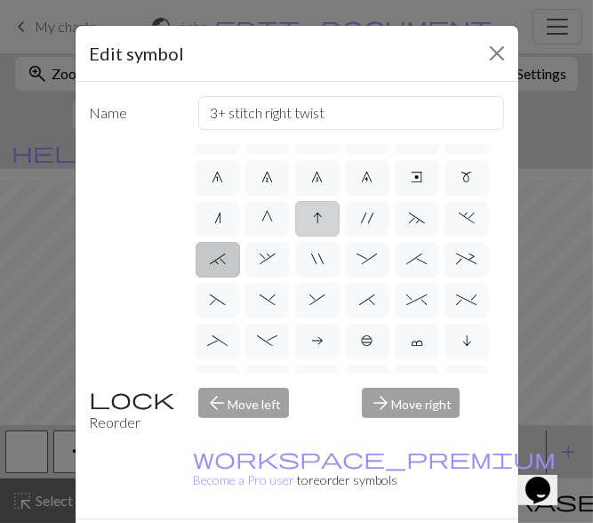
scroll to position [178, 0]
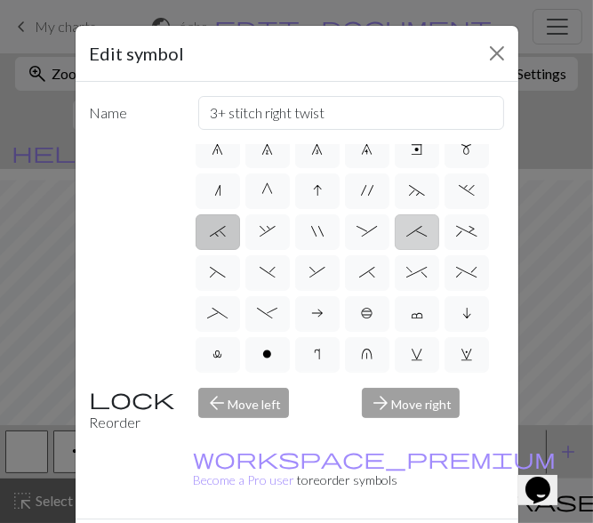
click at [407, 238] on span ";" at bounding box center [417, 231] width 20 height 14
click at [407, 398] on input ";" at bounding box center [413, 404] width 12 height 12
radio input "true"
type input "right part of 4+ stitch cable wyib"
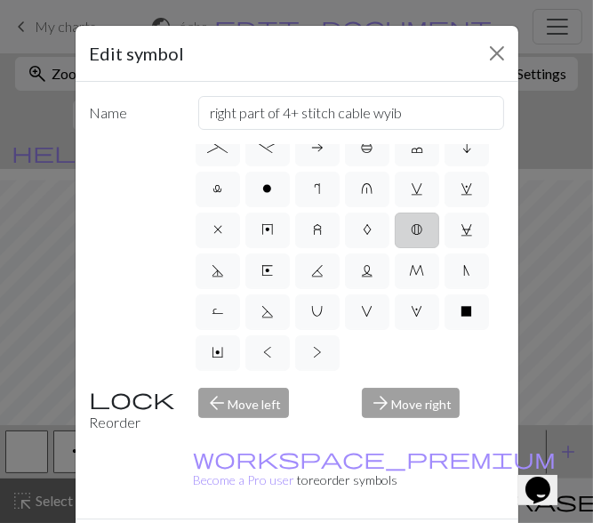
scroll to position [465, 0]
click at [240, 294] on label "R" at bounding box center [218, 312] width 44 height 36
radio input "true"
type input "purl by wrapping yarn over"
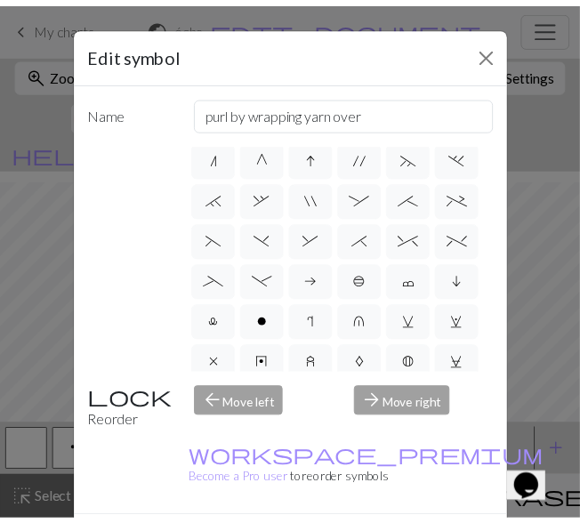
scroll to position [199, 0]
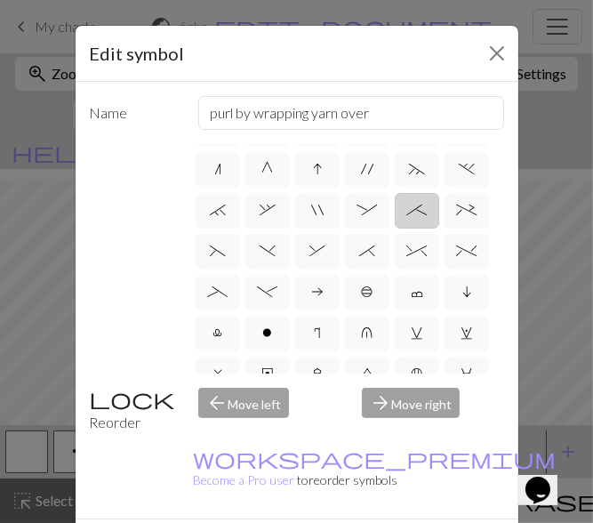
click at [407, 217] on span ";" at bounding box center [417, 210] width 20 height 14
click at [407, 398] on input ";" at bounding box center [413, 404] width 12 height 12
radio input "true"
type input "right part of 4+ stitch cable wyib"
drag, startPoint x: 286, startPoint y: 481, endPoint x: 341, endPoint y: 499, distance: 57.1
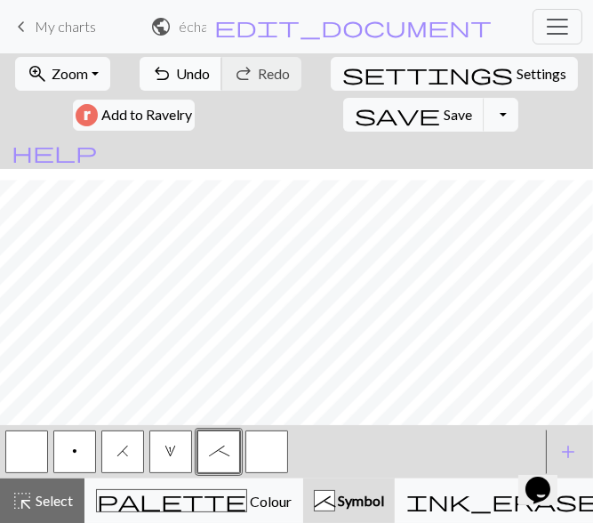
click at [168, 68] on span "undo" at bounding box center [161, 73] width 21 height 25
click at [227, 463] on button ";" at bounding box center [218, 451] width 43 height 43
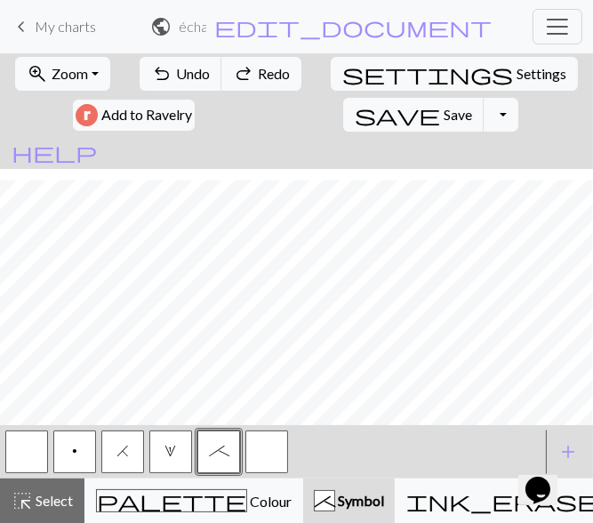
click at [335, 506] on span "Symbol" at bounding box center [359, 500] width 49 height 17
click at [250, 457] on button "button" at bounding box center [266, 451] width 43 height 43
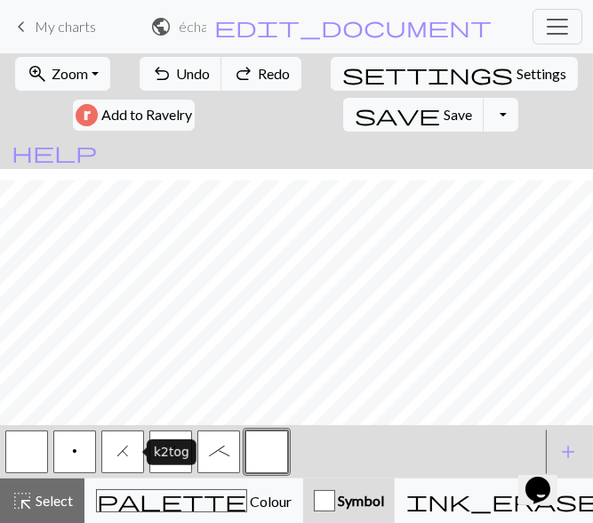
drag, startPoint x: 126, startPoint y: 447, endPoint x: 124, endPoint y: 468, distance: 20.6
click at [124, 468] on button "H" at bounding box center [122, 451] width 43 height 43
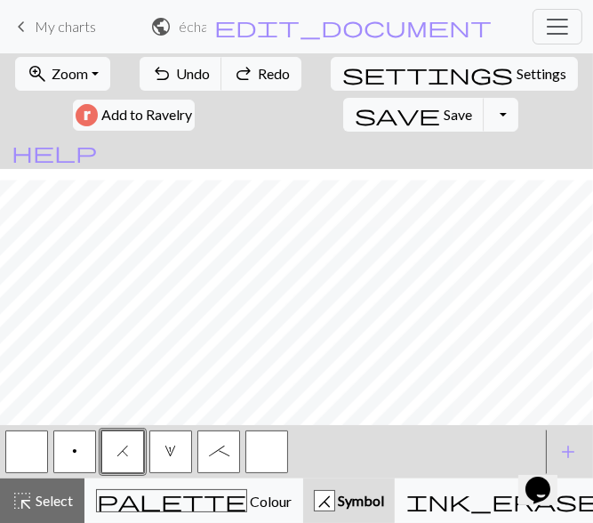
drag, startPoint x: 30, startPoint y: 452, endPoint x: 42, endPoint y: 437, distance: 19.0
click at [28, 452] on button "button" at bounding box center [26, 451] width 43 height 43
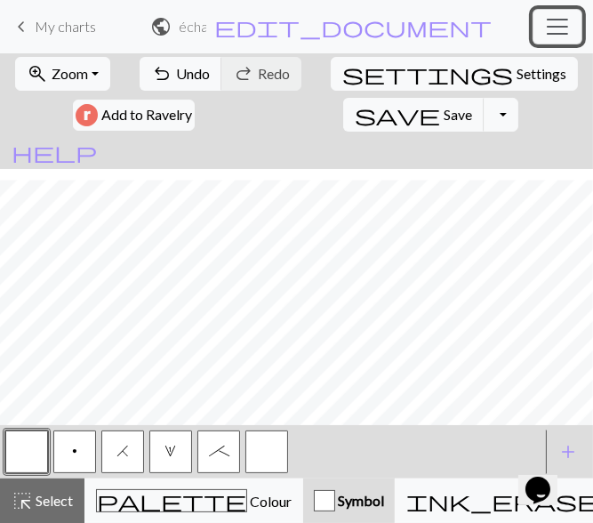
drag, startPoint x: 59, startPoint y: 417, endPoint x: 541, endPoint y: 16, distance: 626.9
click at [541, 16] on button "Toggle navigation" at bounding box center [558, 27] width 50 height 36
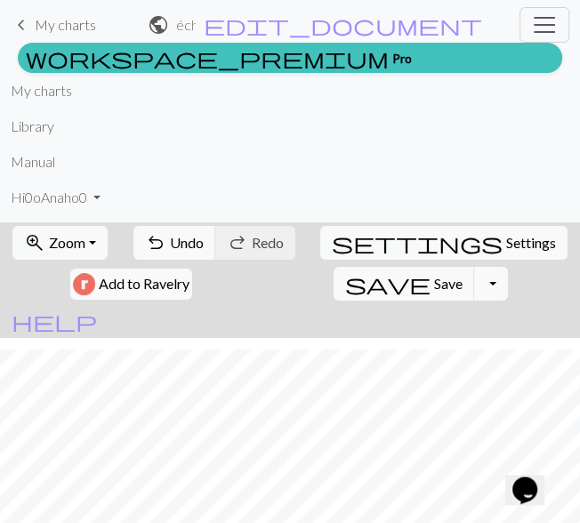
click at [117, 132] on li "Library" at bounding box center [290, 126] width 558 height 36
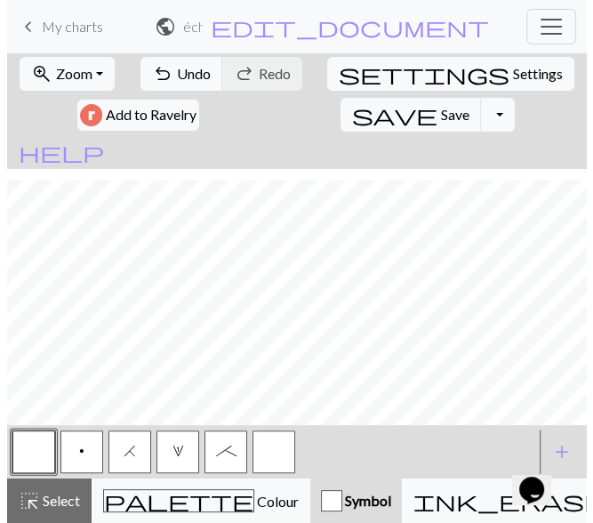
scroll to position [0, 0]
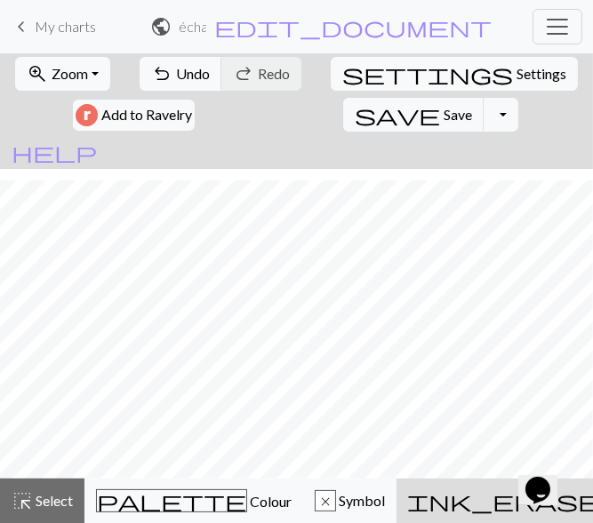
scroll to position [101, 0]
click at [172, 81] on button "undo Undo Undo" at bounding box center [181, 74] width 83 height 34
click at [336, 501] on span "Symbol" at bounding box center [360, 500] width 49 height 17
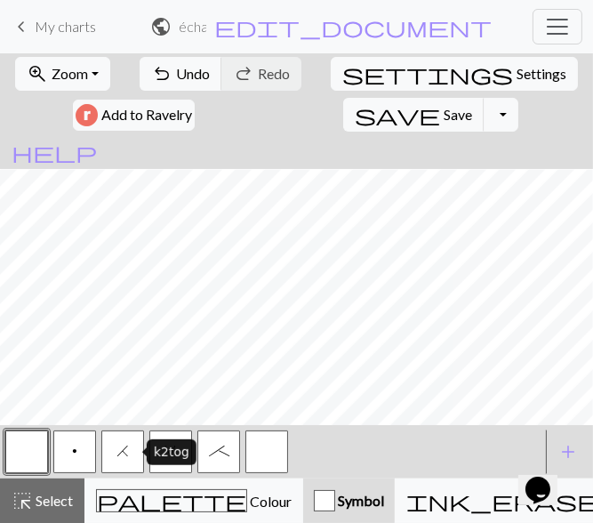
click at [116, 459] on button "H" at bounding box center [122, 451] width 43 height 43
